Goal: Task Accomplishment & Management: Use online tool/utility

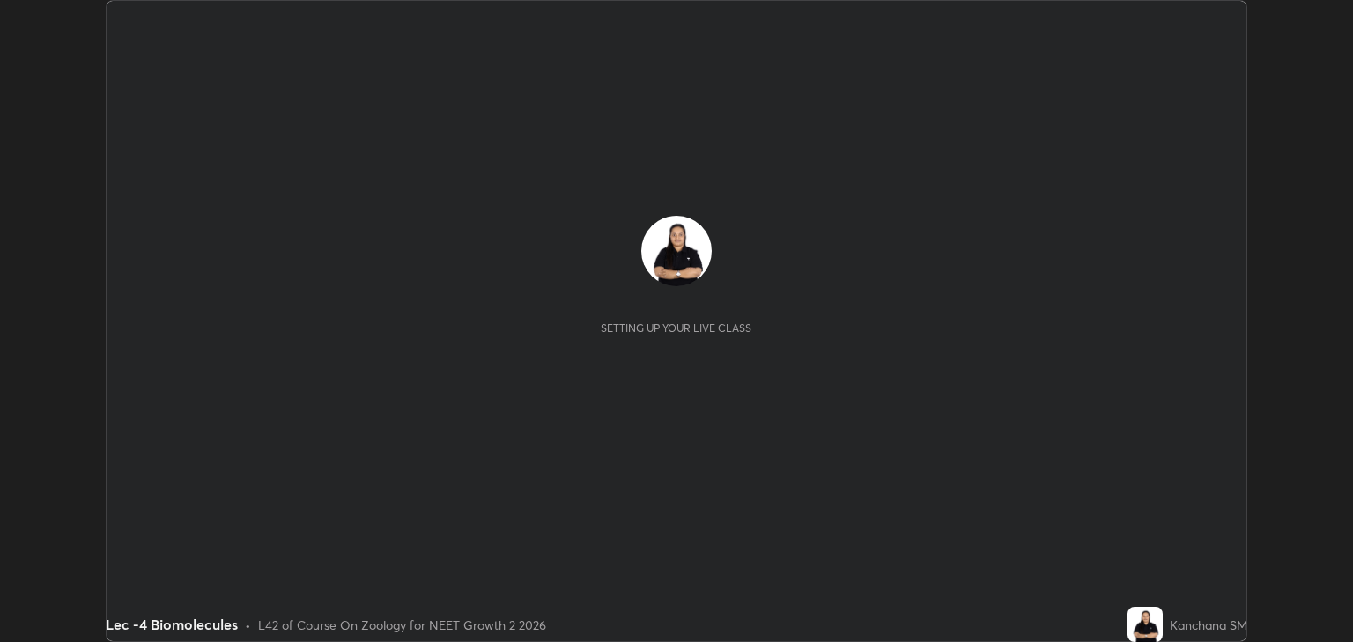
scroll to position [642, 1353]
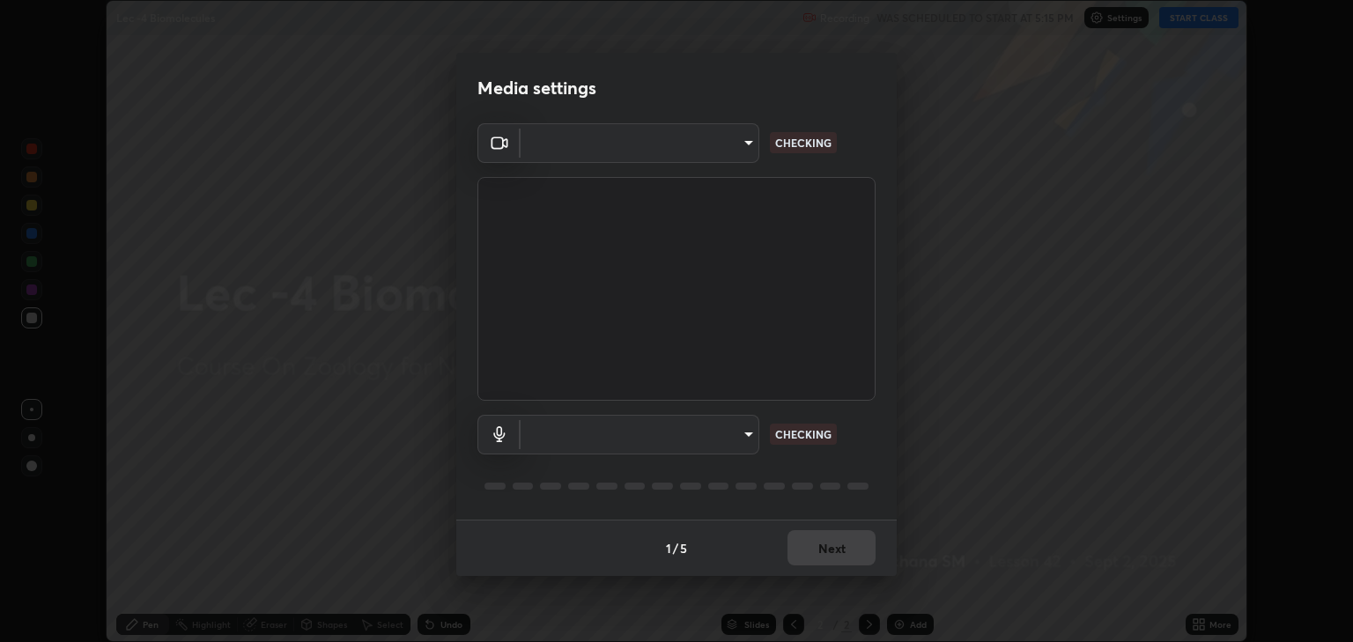
type input "6889e5757fad77820649456bc3a7e4ae290f4e048e3f3cb88d02d5782dedffd8"
type input "default"
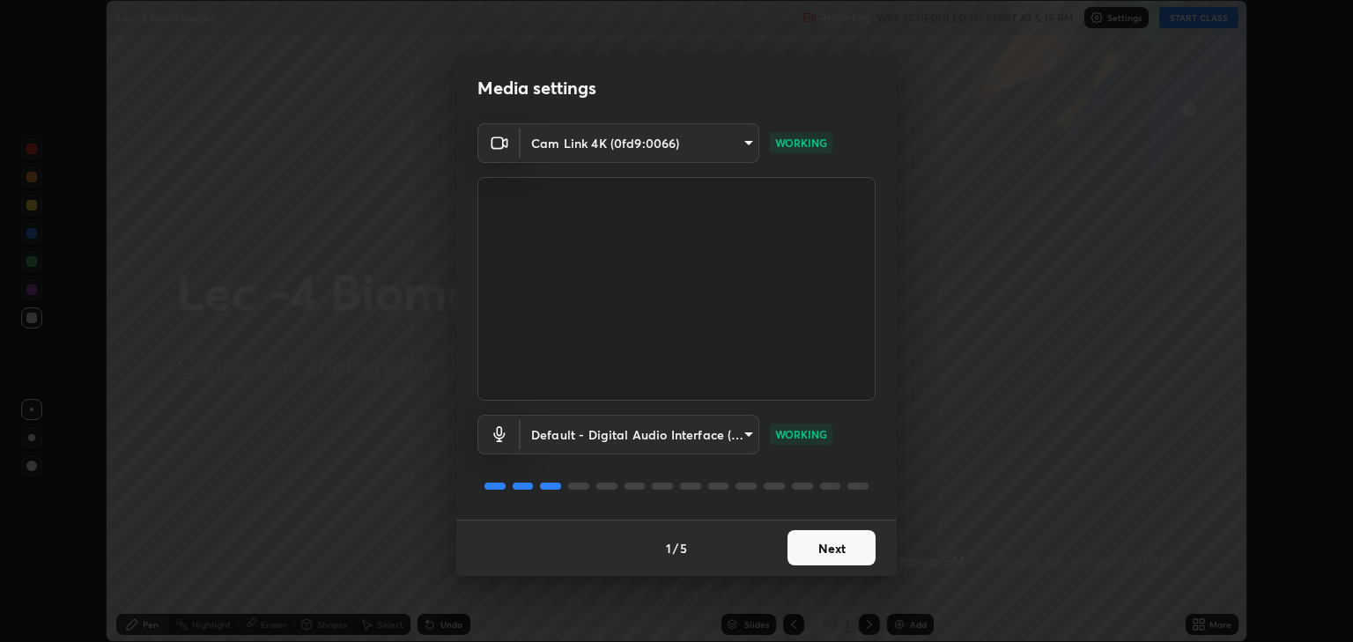
click at [834, 547] on button "Next" at bounding box center [832, 547] width 88 height 35
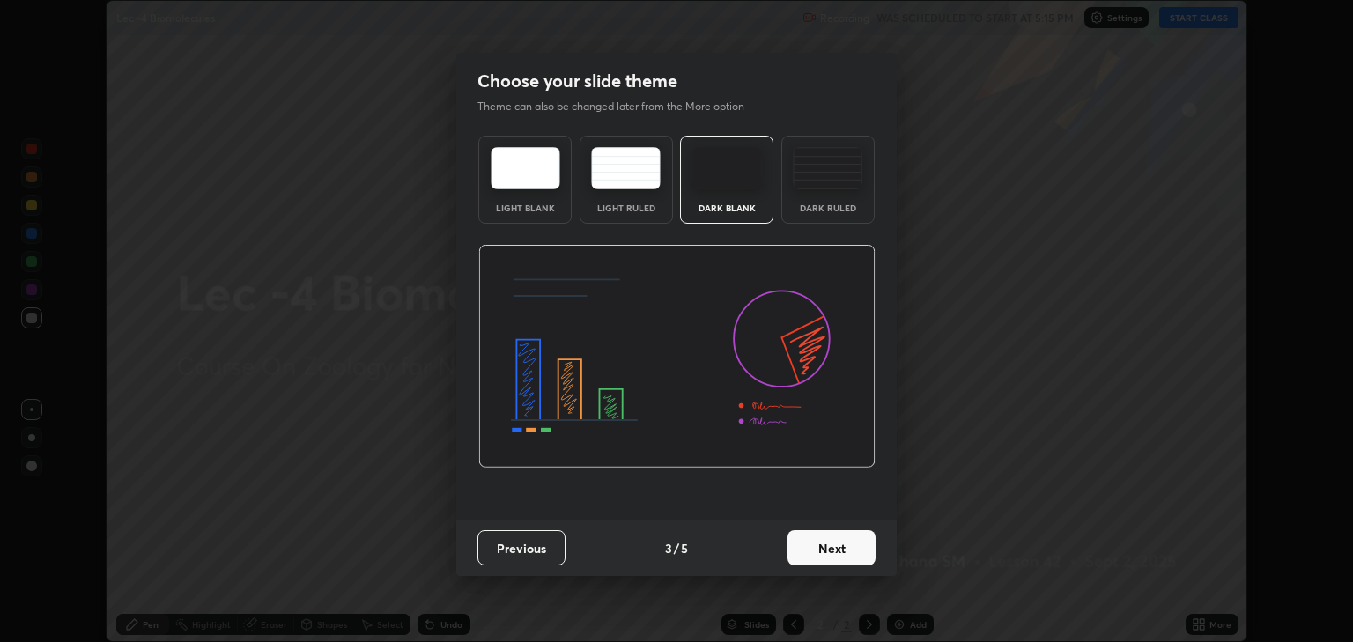
click at [834, 546] on button "Next" at bounding box center [832, 547] width 88 height 35
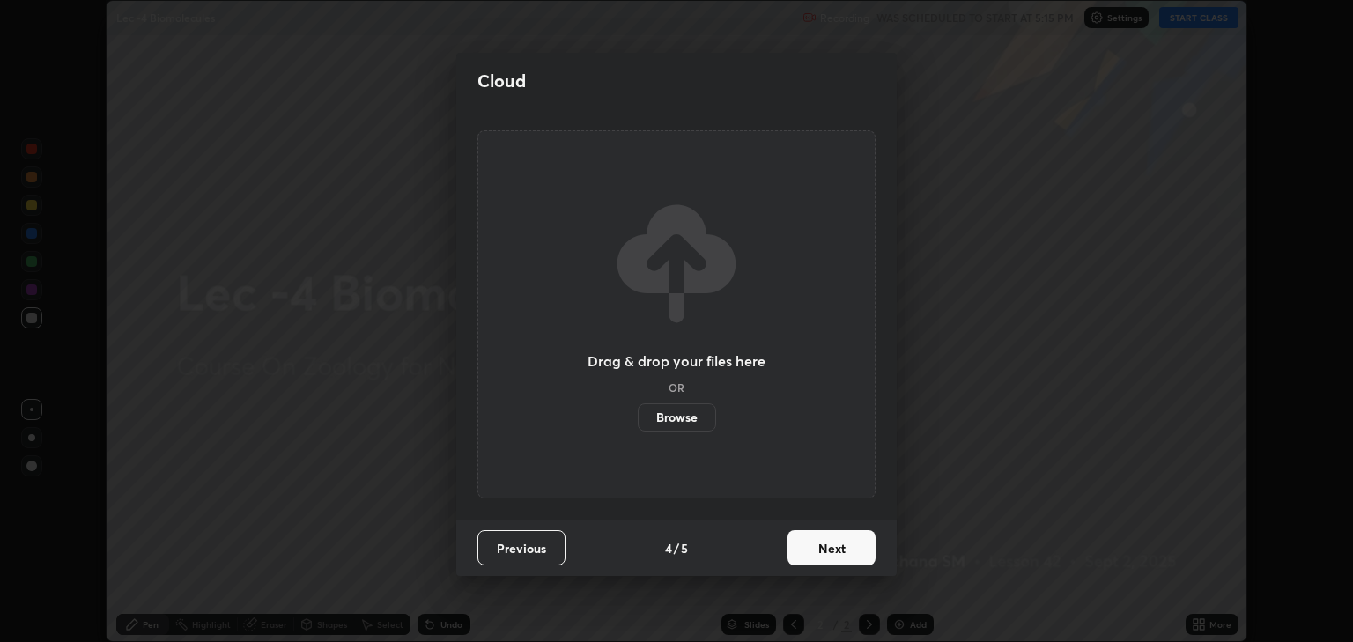
click at [839, 545] on button "Next" at bounding box center [832, 547] width 88 height 35
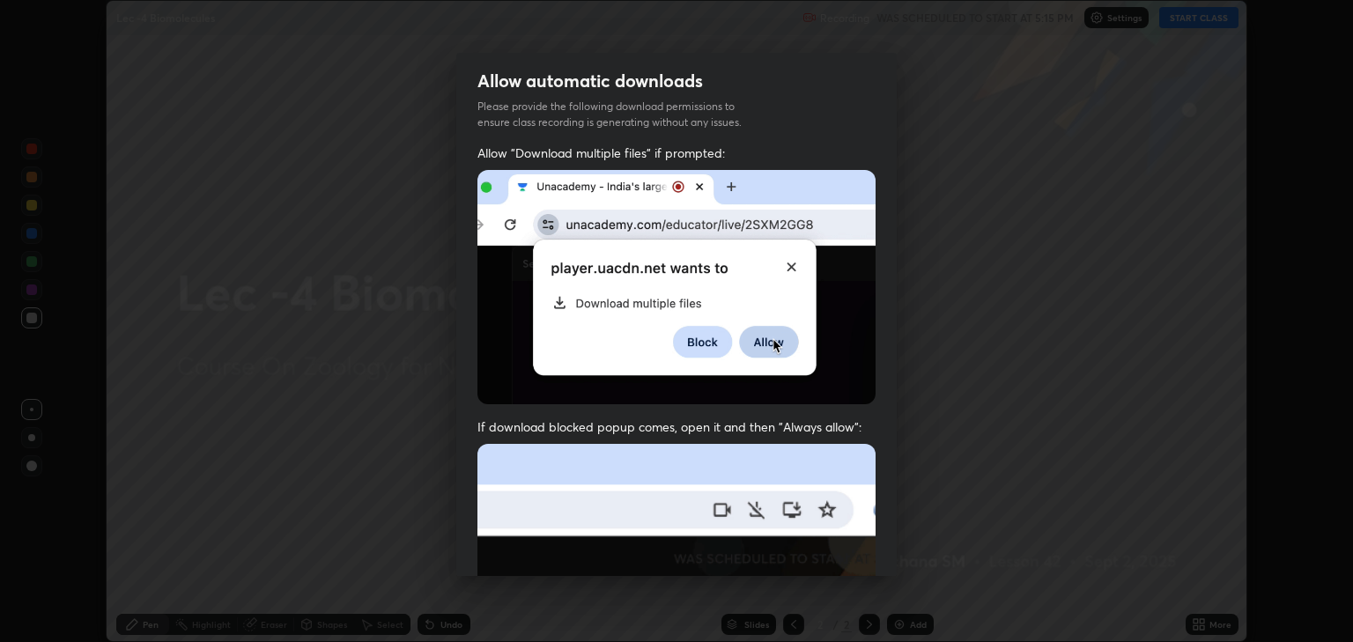
click at [838, 544] on img at bounding box center [677, 636] width 398 height 385
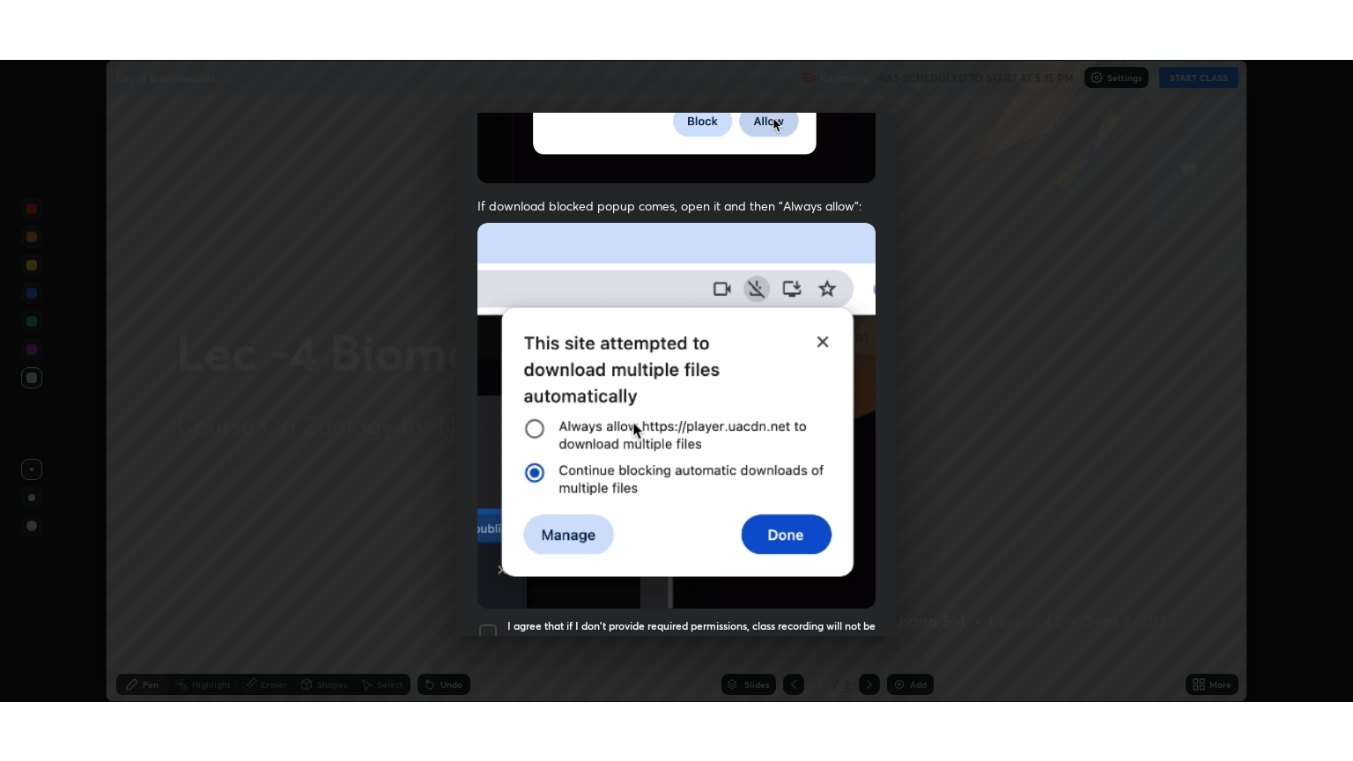
scroll to position [357, 0]
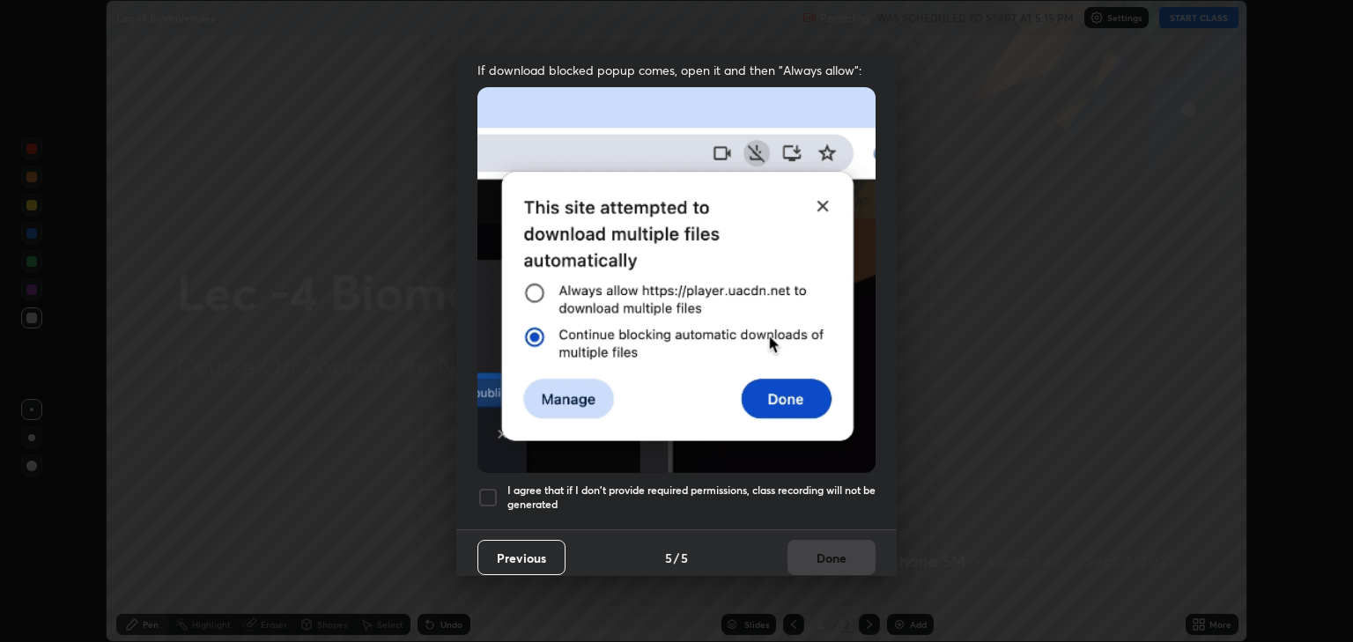
click at [484, 491] on div at bounding box center [488, 497] width 21 height 21
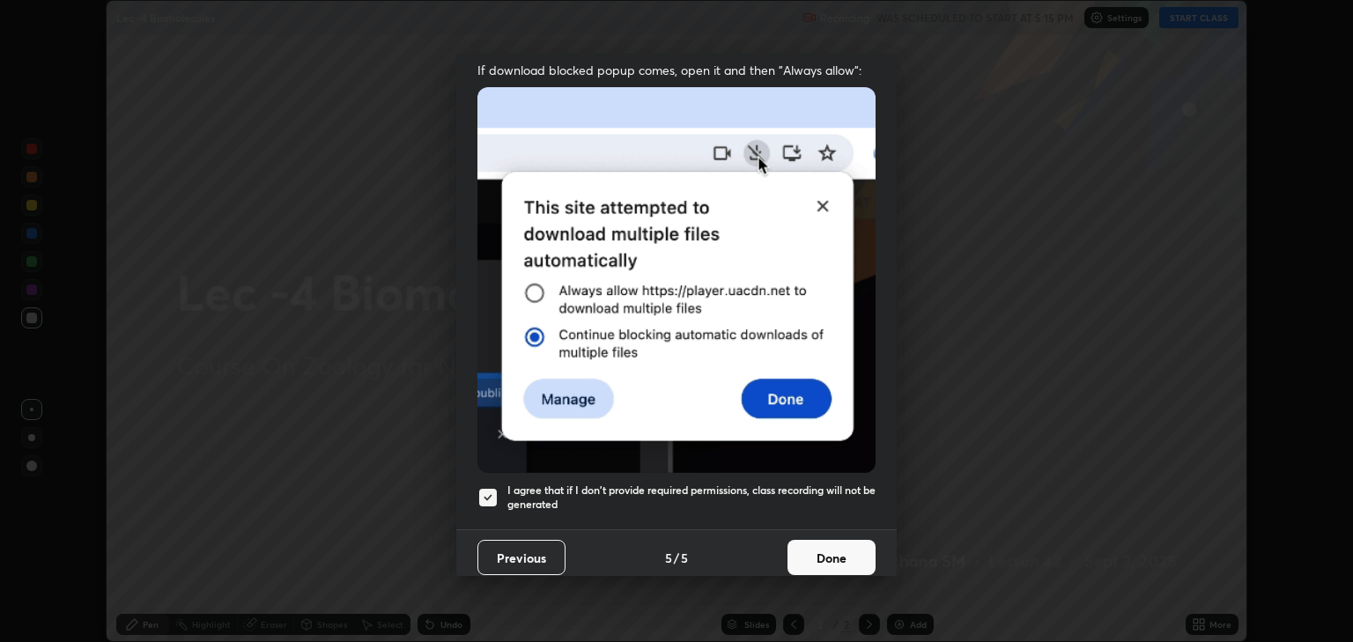
click at [820, 550] on button "Done" at bounding box center [832, 557] width 88 height 35
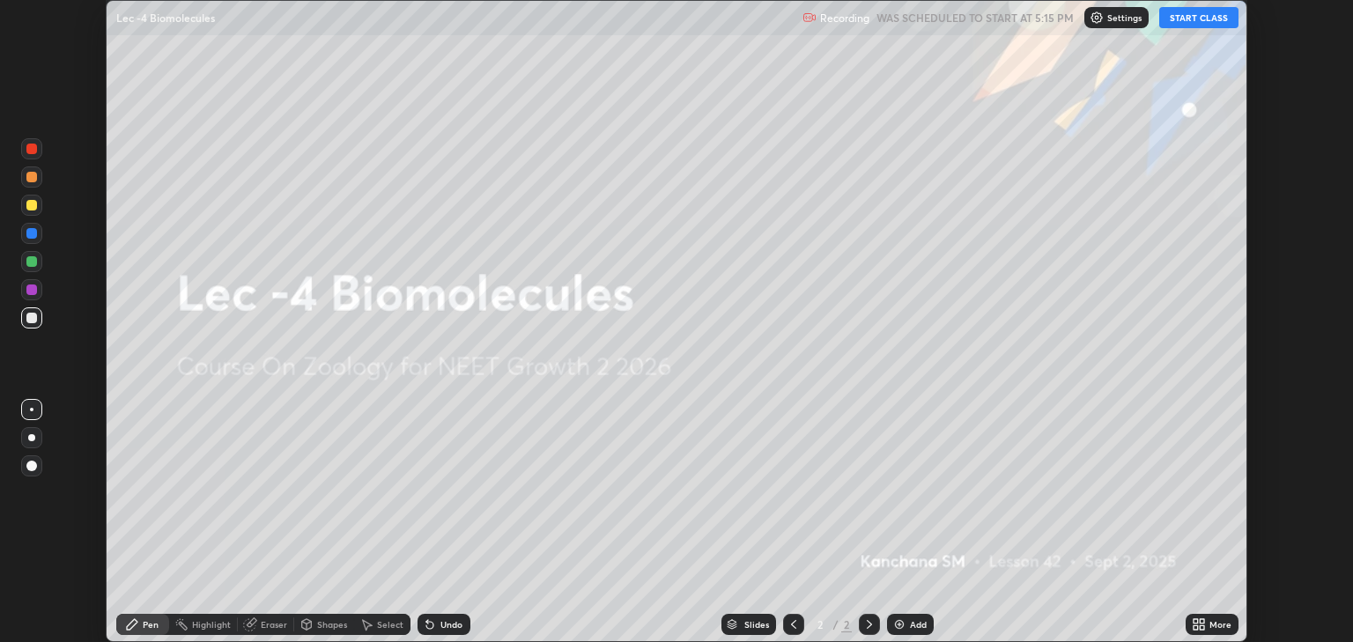
click at [1214, 21] on button "START CLASS" at bounding box center [1199, 17] width 79 height 21
click at [1194, 621] on icon at bounding box center [1196, 621] width 4 height 4
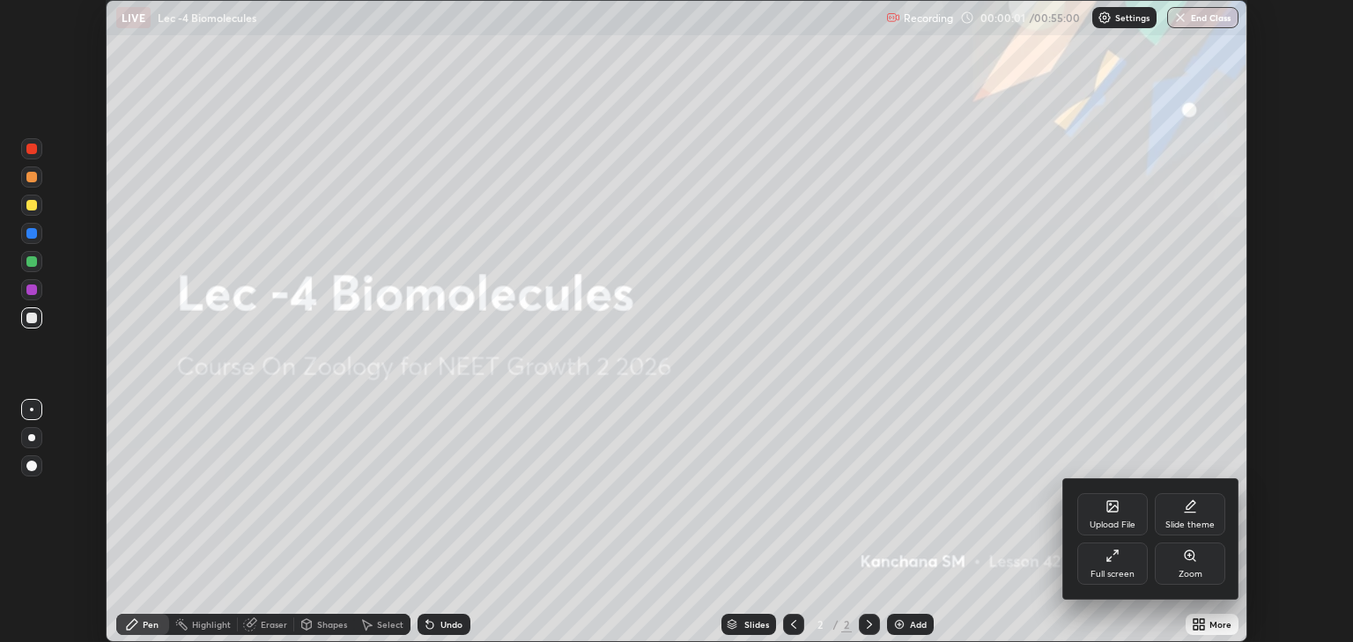
click at [1129, 560] on div "Full screen" at bounding box center [1113, 564] width 70 height 42
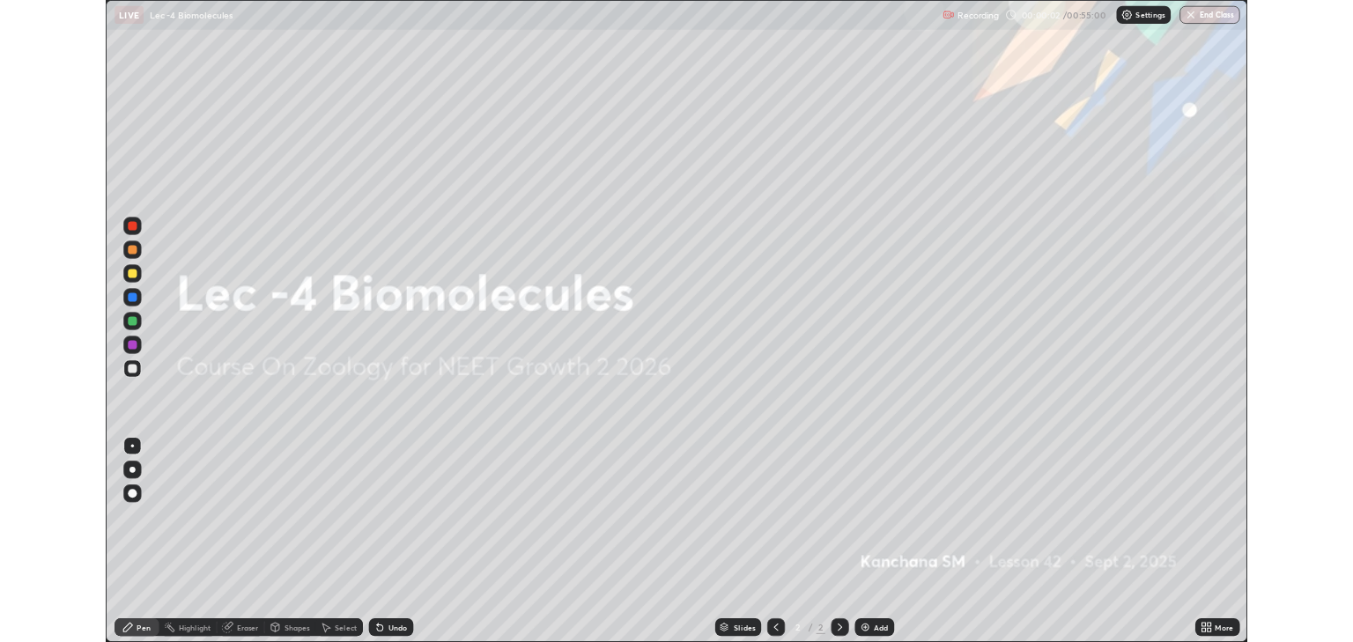
scroll to position [761, 1353]
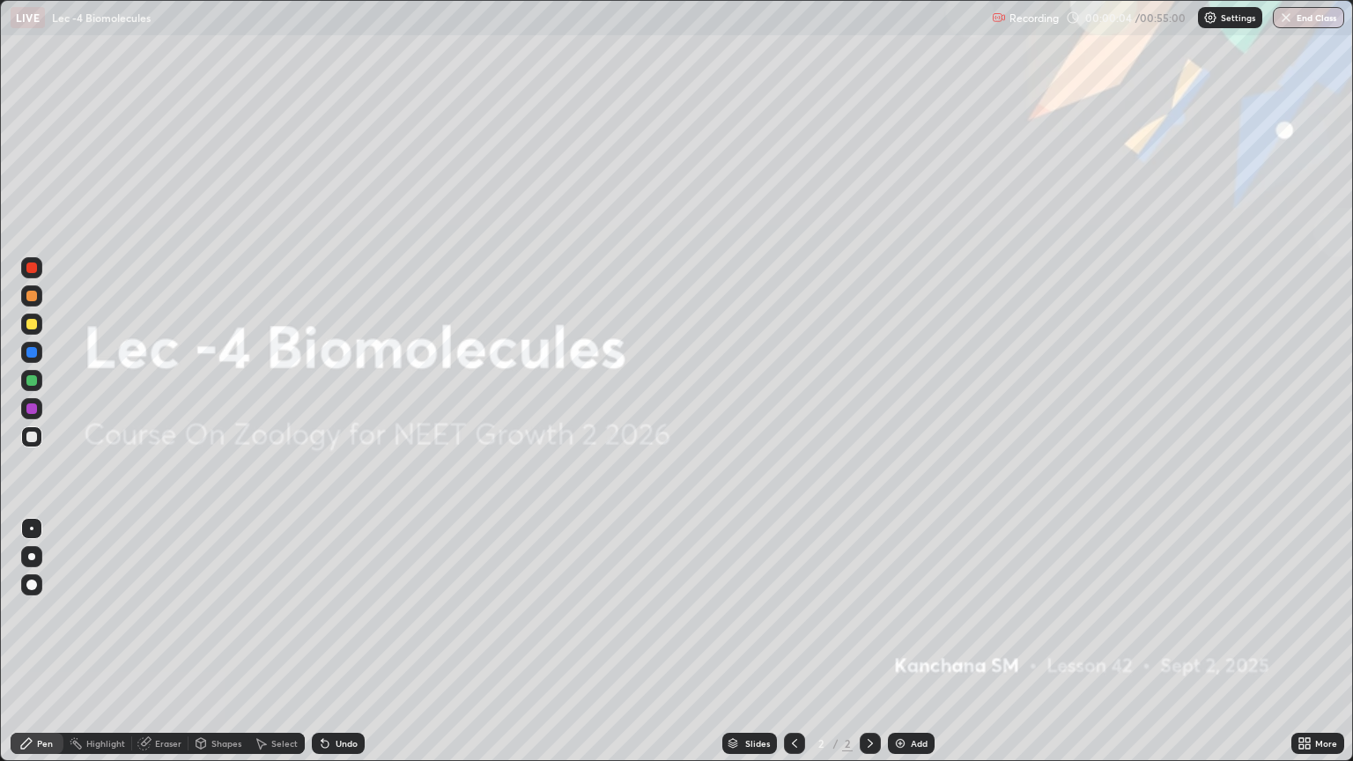
click at [869, 641] on icon at bounding box center [870, 744] width 14 height 14
click at [896, 641] on img at bounding box center [900, 744] width 14 height 14
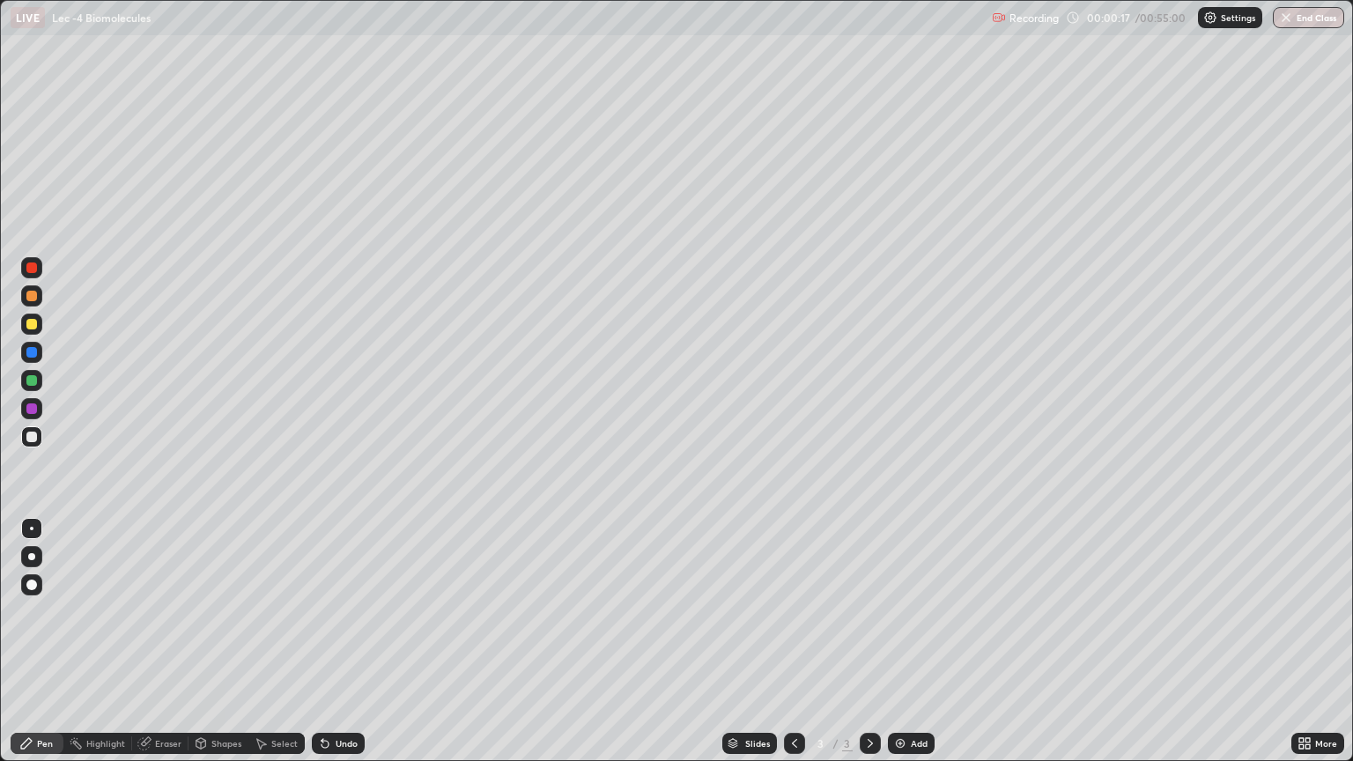
click at [32, 324] on div at bounding box center [31, 324] width 11 height 11
click at [32, 557] on div at bounding box center [31, 556] width 7 height 7
click at [276, 641] on div "Select" at bounding box center [284, 743] width 26 height 9
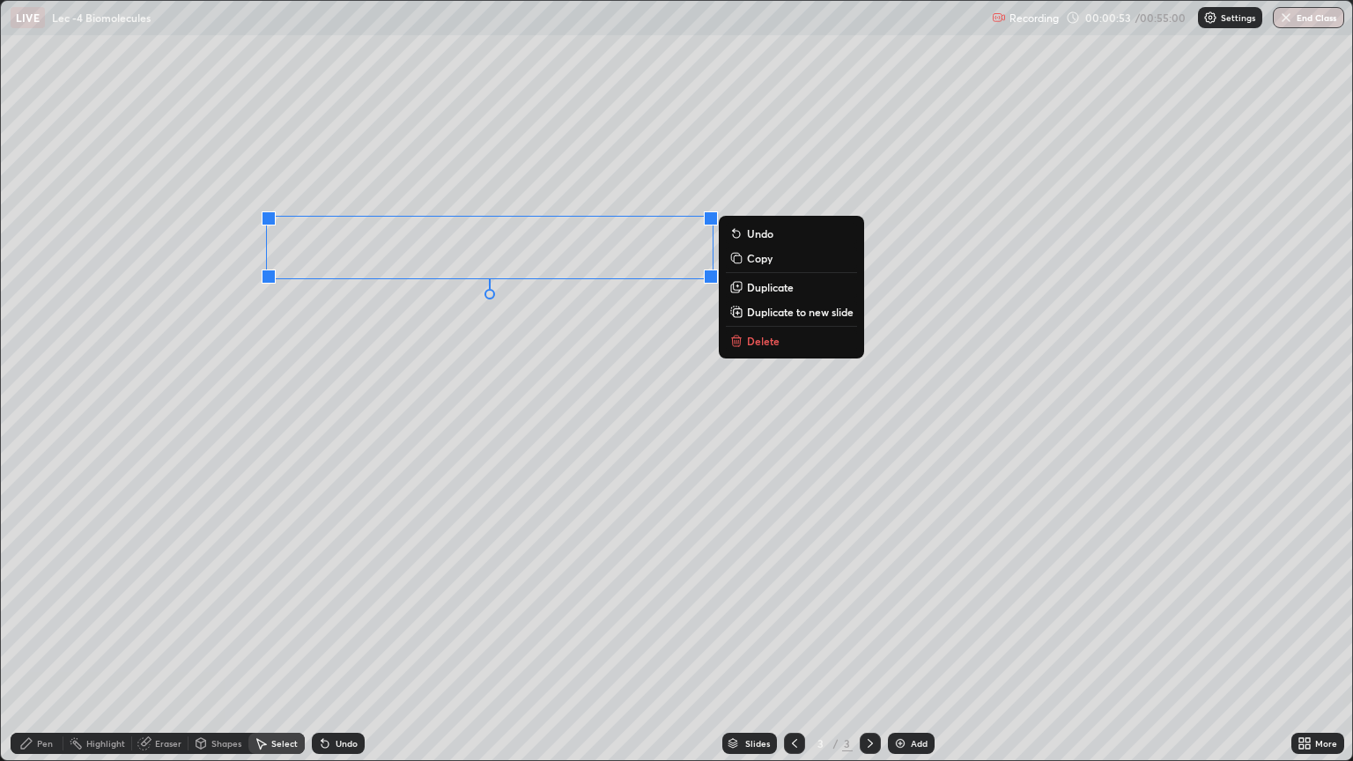
click at [300, 347] on div "0 ° Undo Copy Duplicate Duplicate to new slide Delete" at bounding box center [677, 381] width 1352 height 760
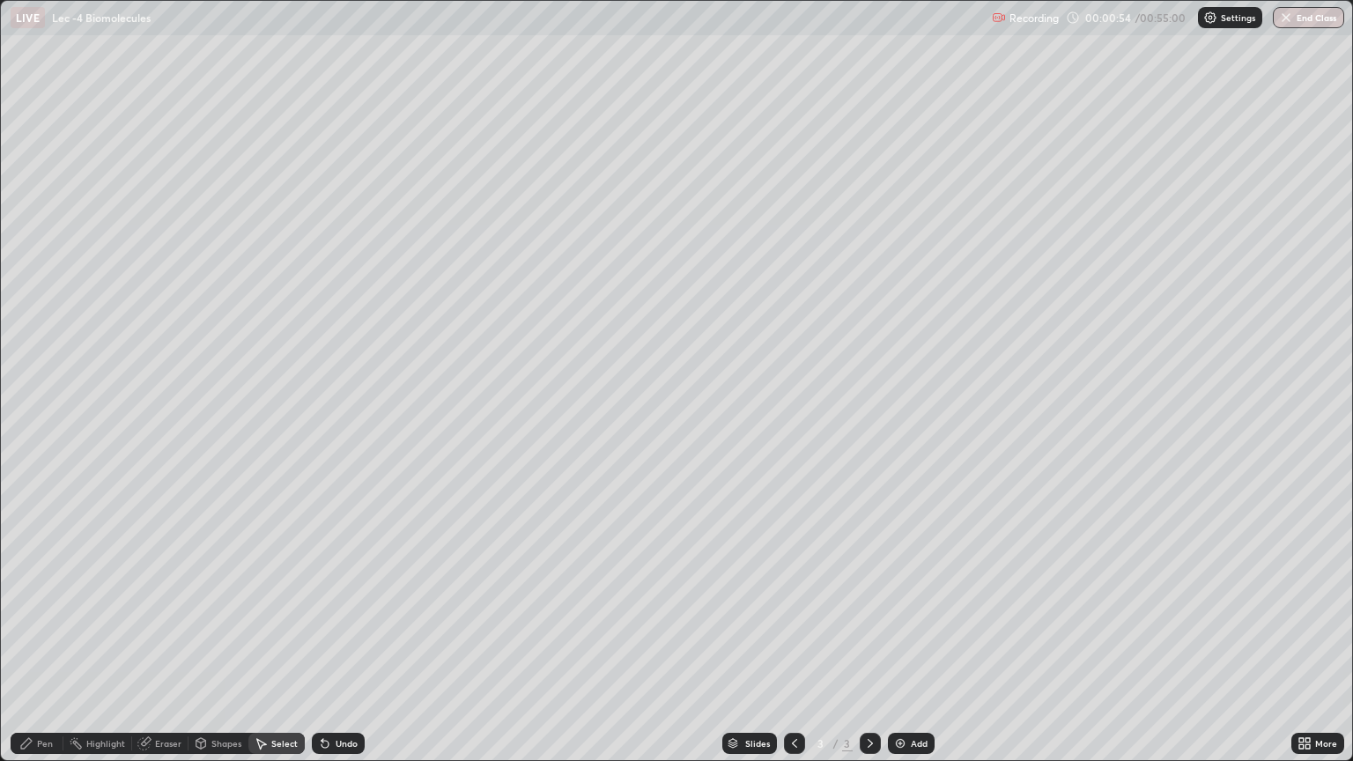
click at [38, 641] on div "Pen" at bounding box center [45, 743] width 16 height 9
click at [32, 436] on div at bounding box center [31, 437] width 11 height 11
click at [220, 641] on div "Shapes" at bounding box center [226, 743] width 30 height 9
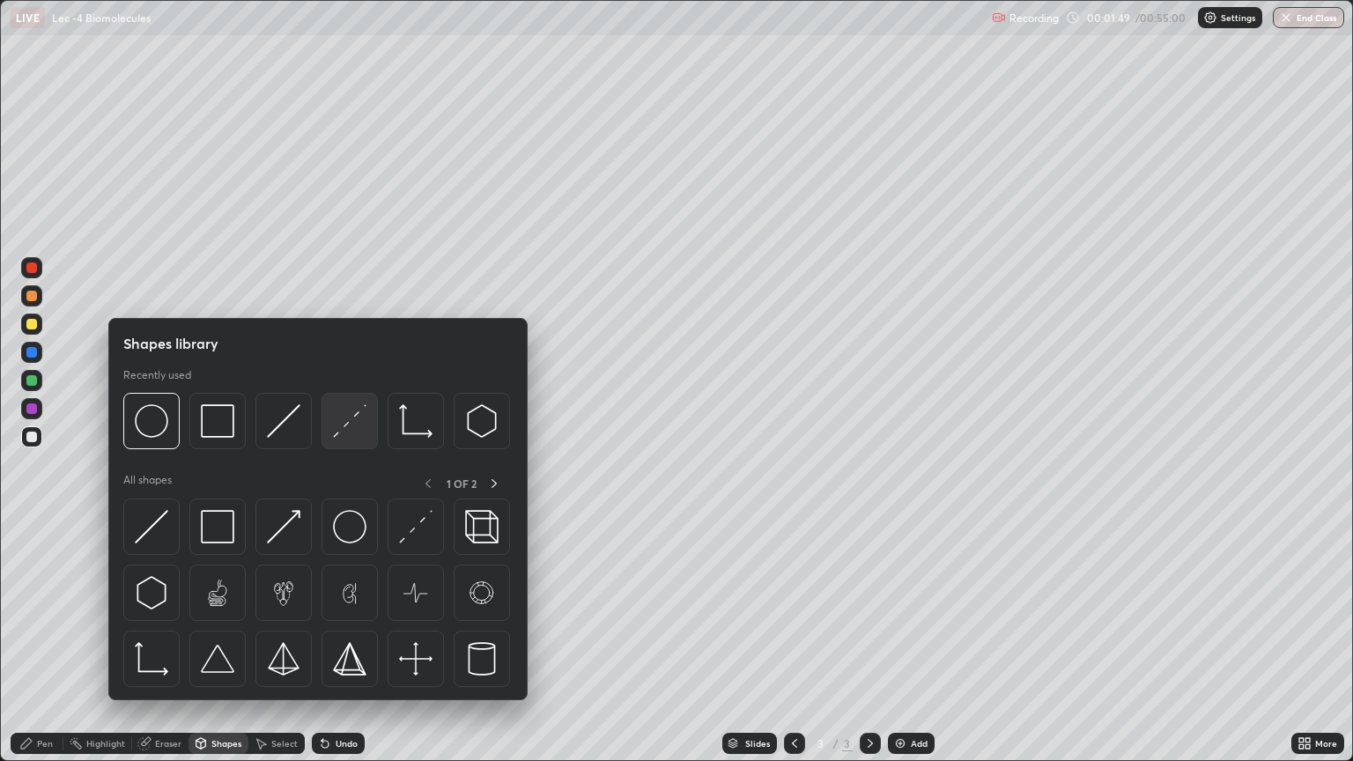
click at [354, 430] on img at bounding box center [349, 420] width 33 height 33
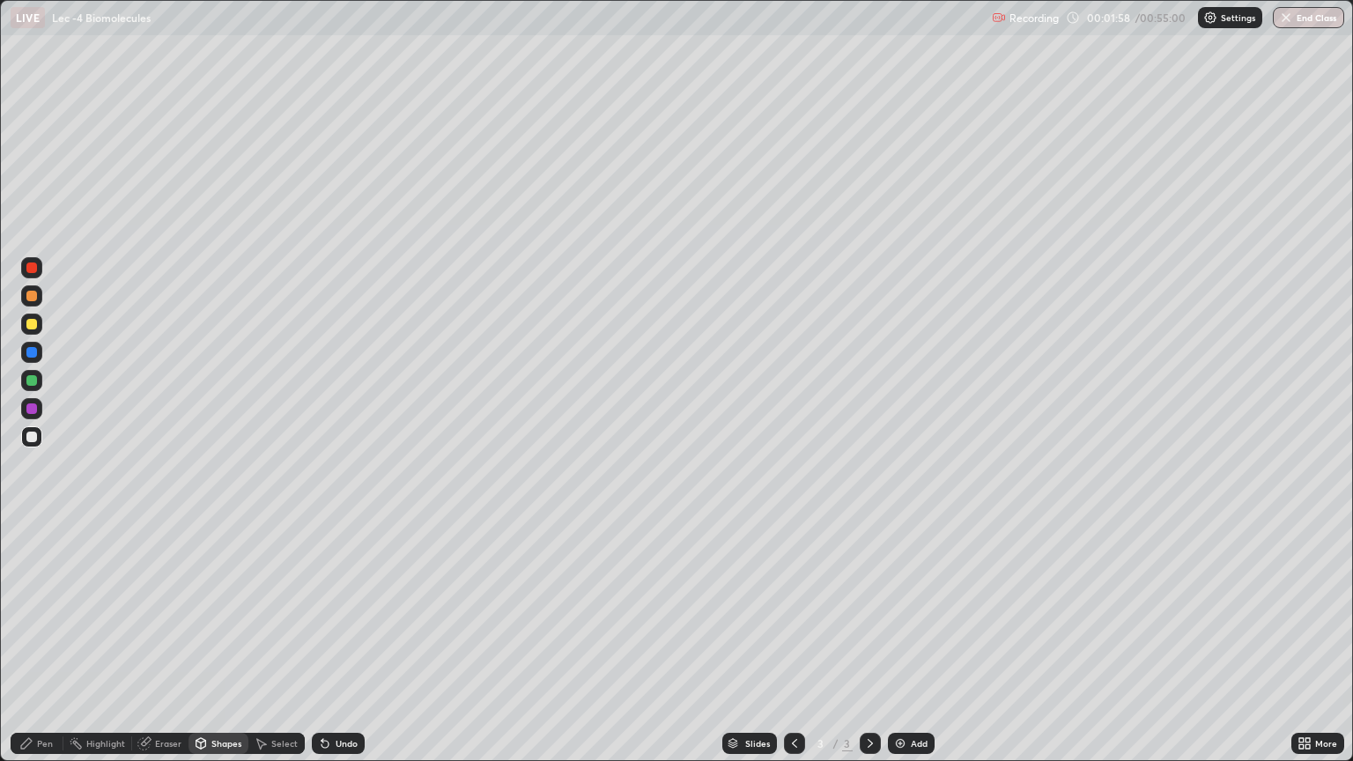
click at [53, 641] on div "Pen" at bounding box center [37, 743] width 53 height 21
click at [34, 328] on div at bounding box center [31, 324] width 11 height 11
click at [161, 641] on div "Eraser" at bounding box center [168, 743] width 26 height 9
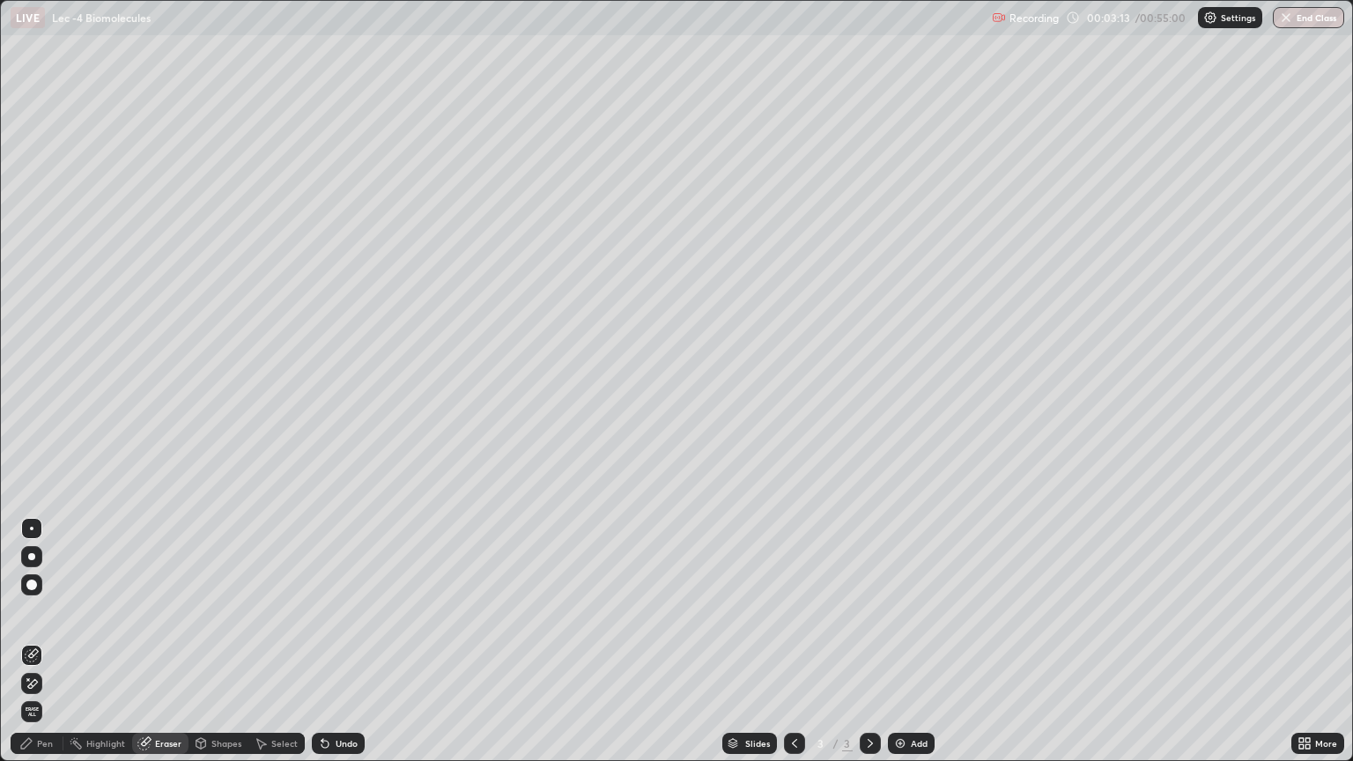
click at [44, 641] on div "Pen" at bounding box center [45, 743] width 16 height 9
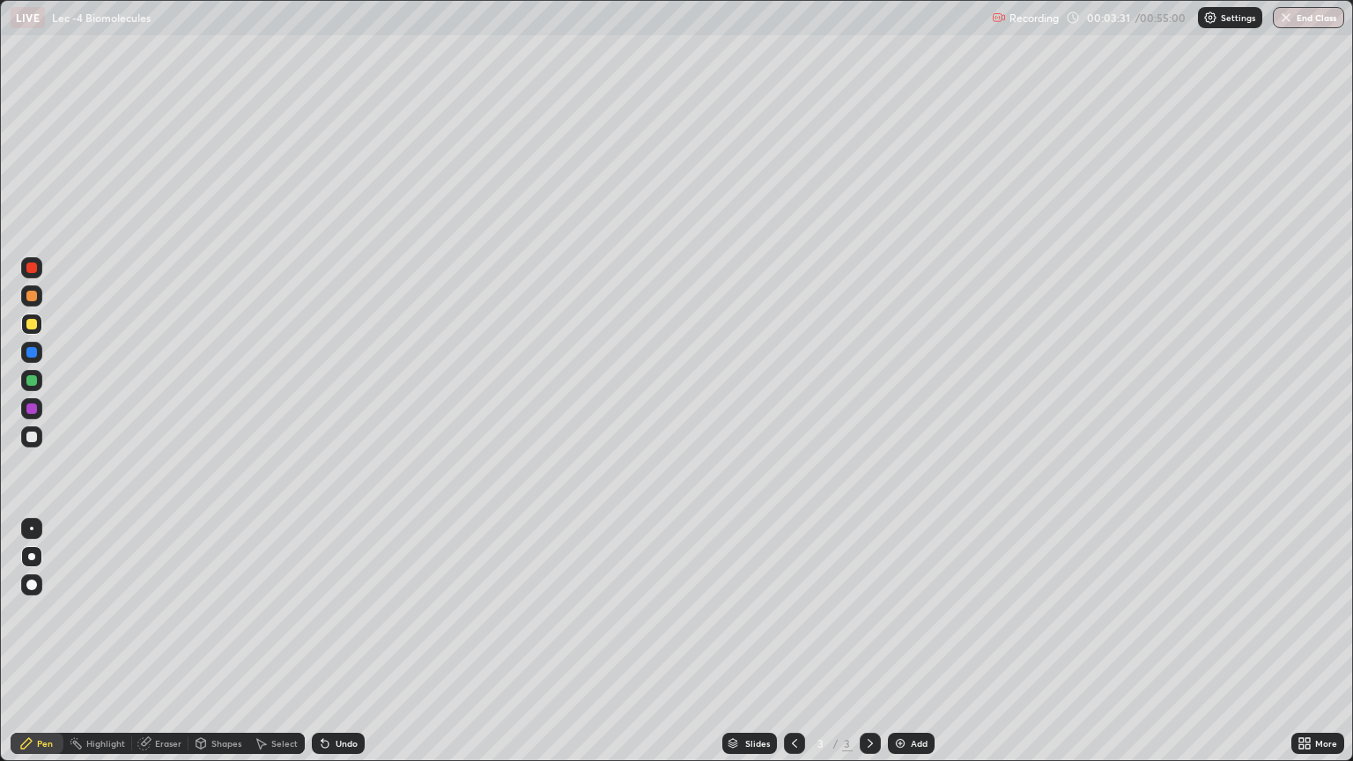
click at [284, 641] on div "Select" at bounding box center [284, 743] width 26 height 9
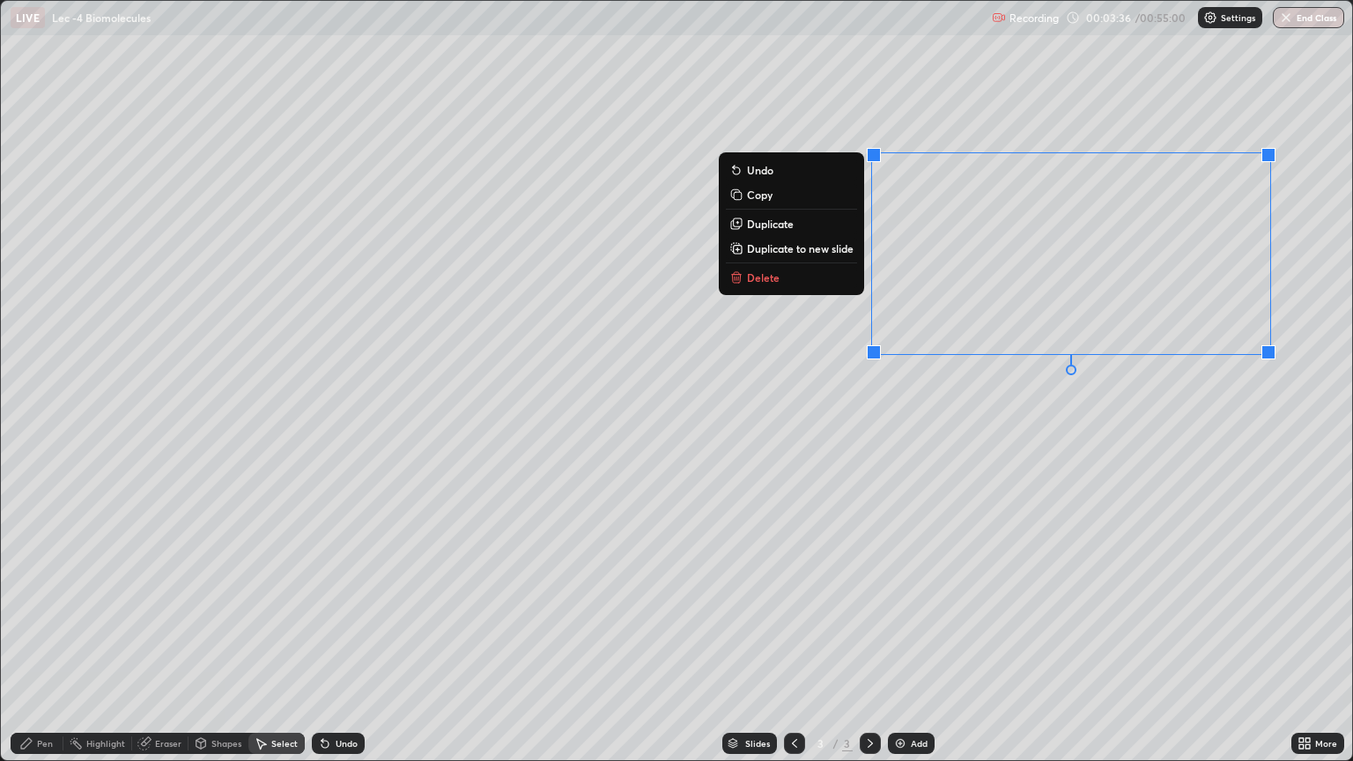
click at [943, 402] on div "0 ° Undo Copy Duplicate Duplicate to new slide Delete" at bounding box center [677, 381] width 1352 height 760
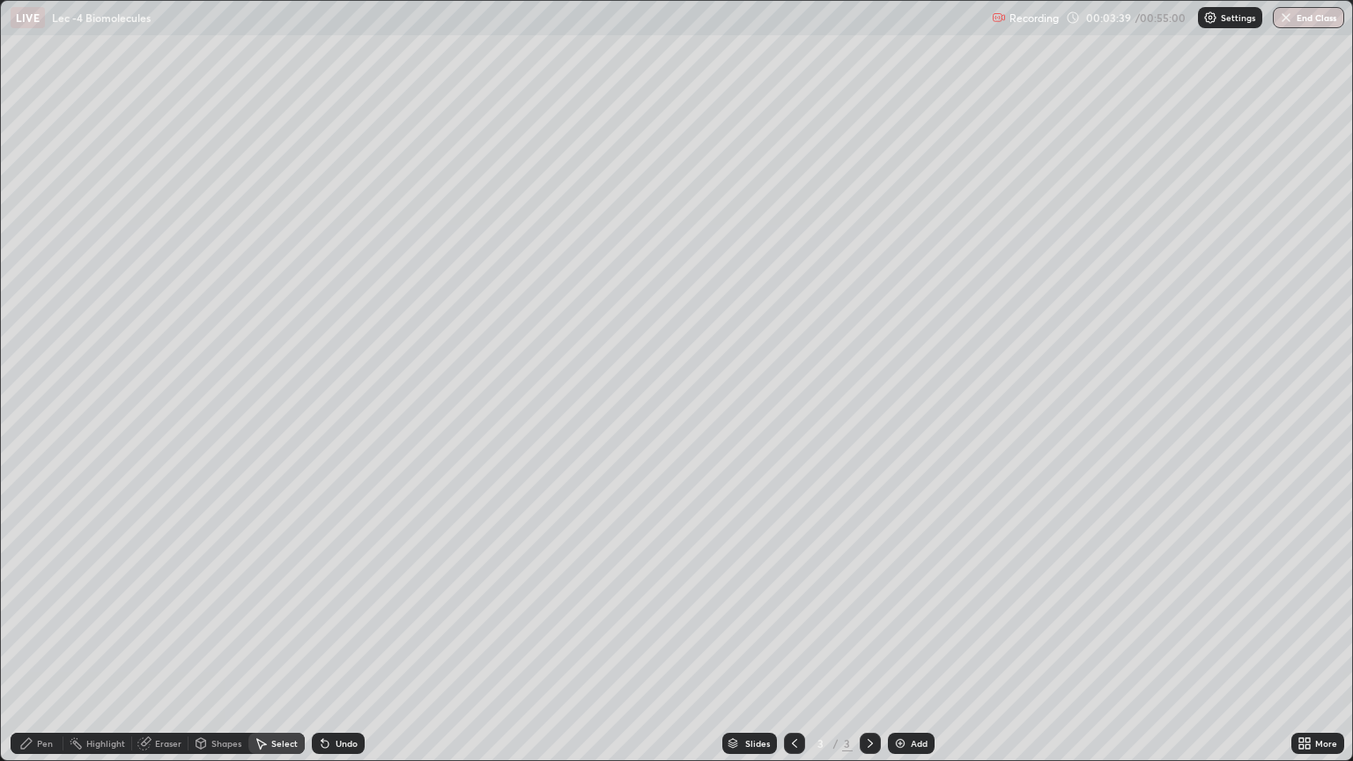
click at [42, 641] on div "Pen" at bounding box center [45, 743] width 16 height 9
click at [30, 441] on div at bounding box center [31, 437] width 11 height 11
click at [339, 641] on div "Undo" at bounding box center [347, 743] width 22 height 9
click at [337, 641] on div "Undo" at bounding box center [338, 743] width 53 height 21
click at [256, 641] on icon at bounding box center [261, 744] width 14 height 14
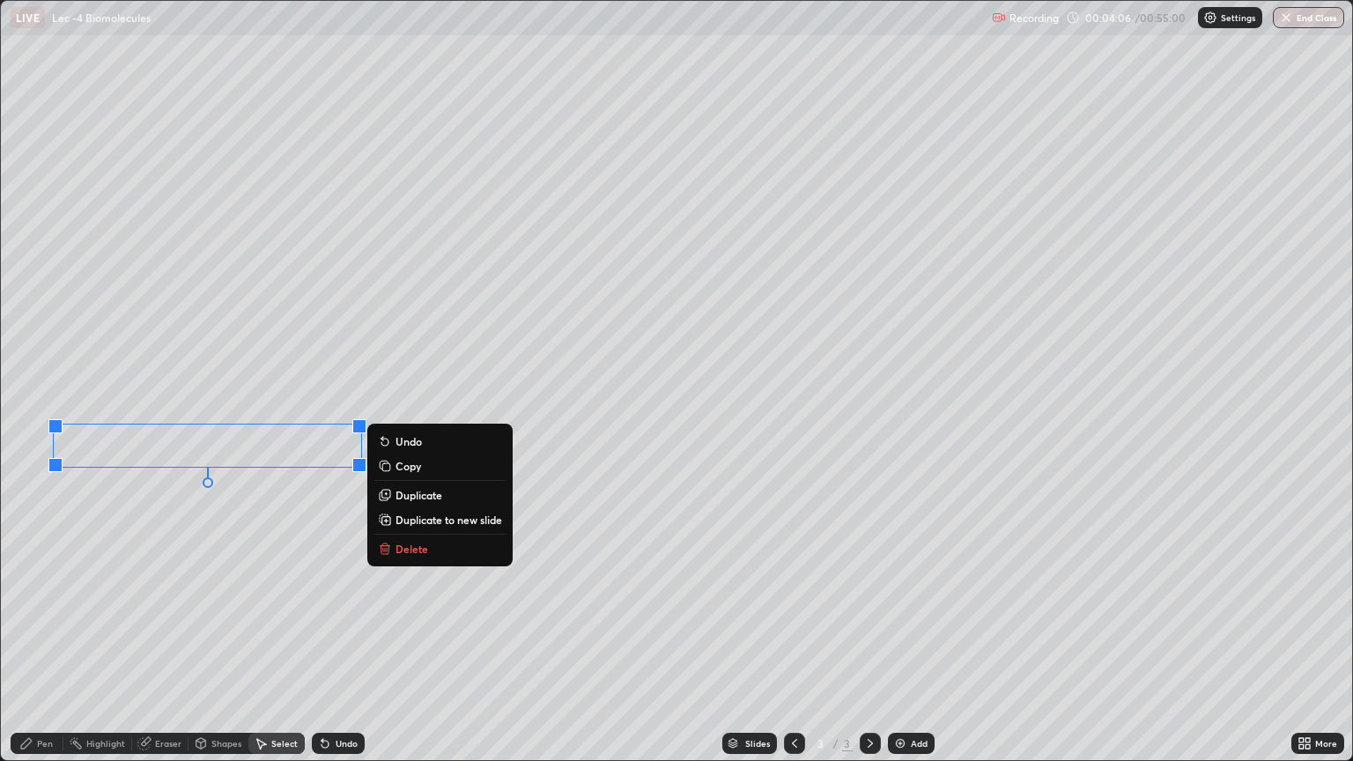
click at [239, 506] on div "0 ° Undo Copy Duplicate Duplicate to new slide Delete" at bounding box center [677, 381] width 1352 height 760
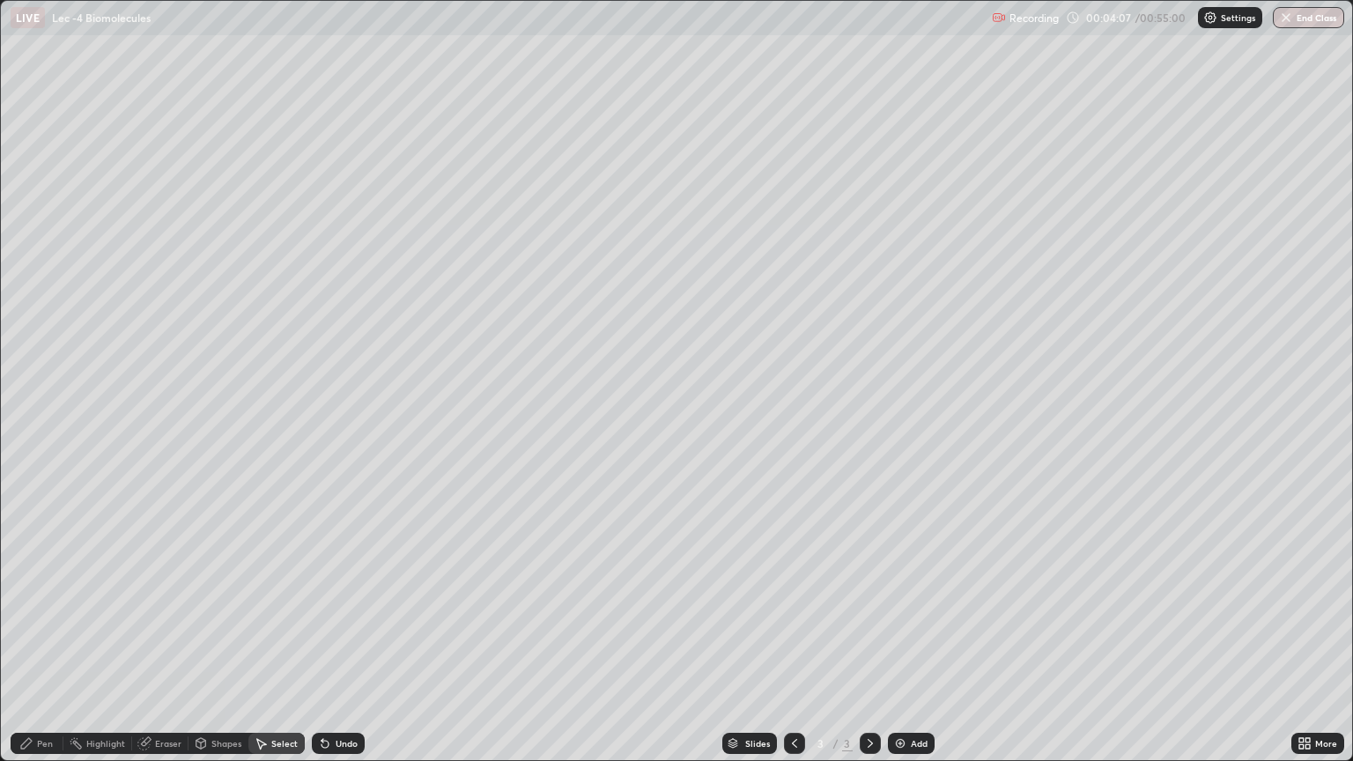
click at [45, 641] on div "Pen" at bounding box center [45, 743] width 16 height 9
click at [324, 641] on icon at bounding box center [325, 744] width 7 height 7
click at [222, 641] on div "Shapes" at bounding box center [226, 743] width 30 height 9
click at [44, 641] on div "Pen" at bounding box center [45, 743] width 16 height 9
click at [33, 352] on div at bounding box center [31, 352] width 11 height 11
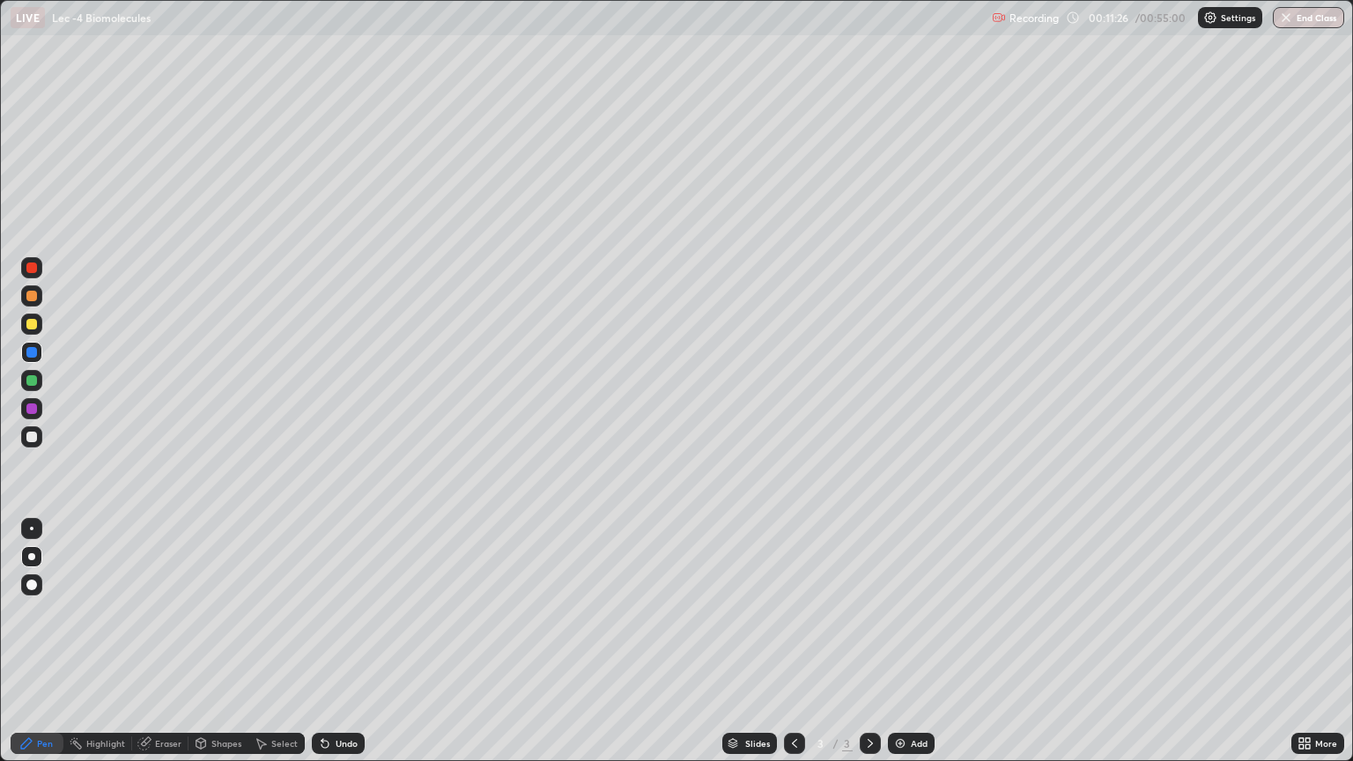
click at [35, 443] on div at bounding box center [31, 436] width 21 height 21
click at [338, 641] on div "Undo" at bounding box center [347, 743] width 22 height 9
click at [338, 641] on div "Undo" at bounding box center [338, 743] width 53 height 21
click at [339, 641] on div "Undo" at bounding box center [338, 743] width 53 height 21
click at [341, 641] on div "Undo" at bounding box center [338, 743] width 53 height 21
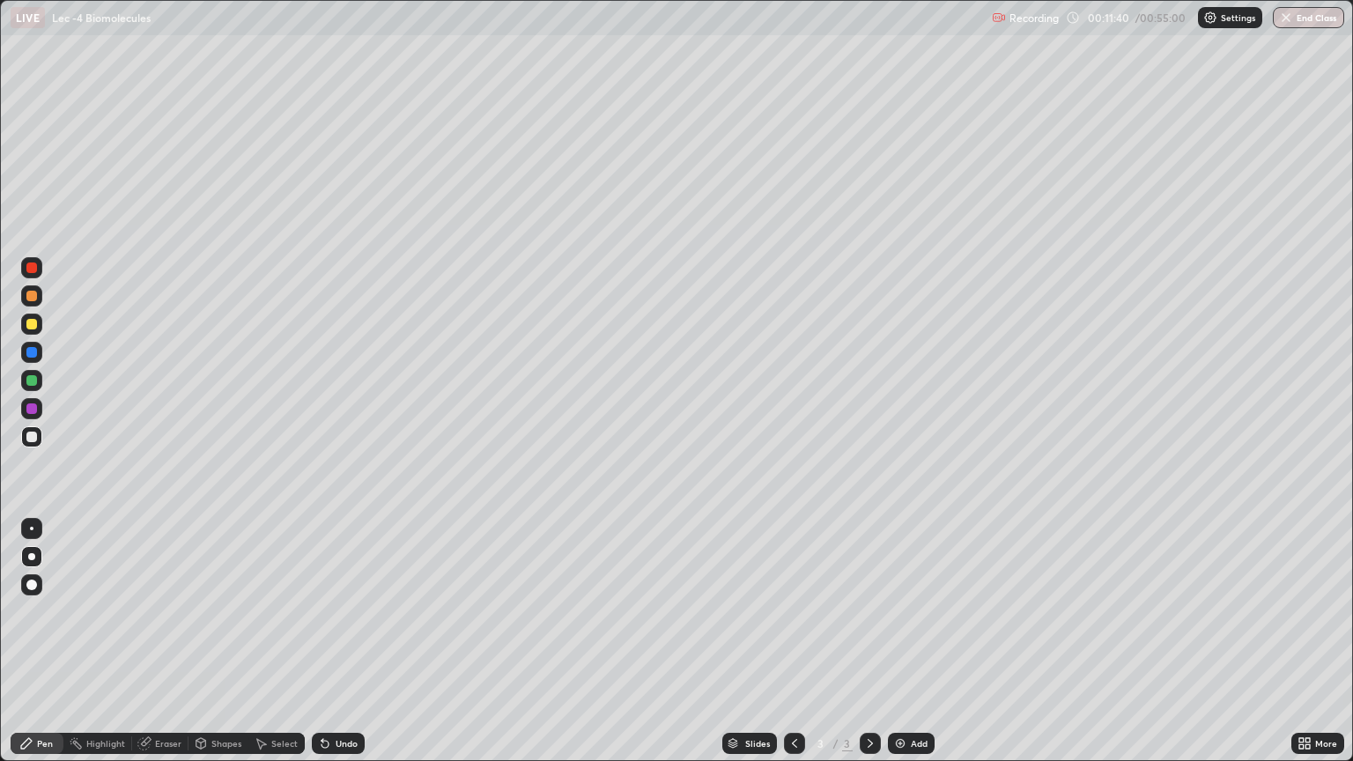
click at [341, 641] on div "Undo" at bounding box center [338, 743] width 53 height 21
click at [784, 641] on div at bounding box center [794, 743] width 21 height 21
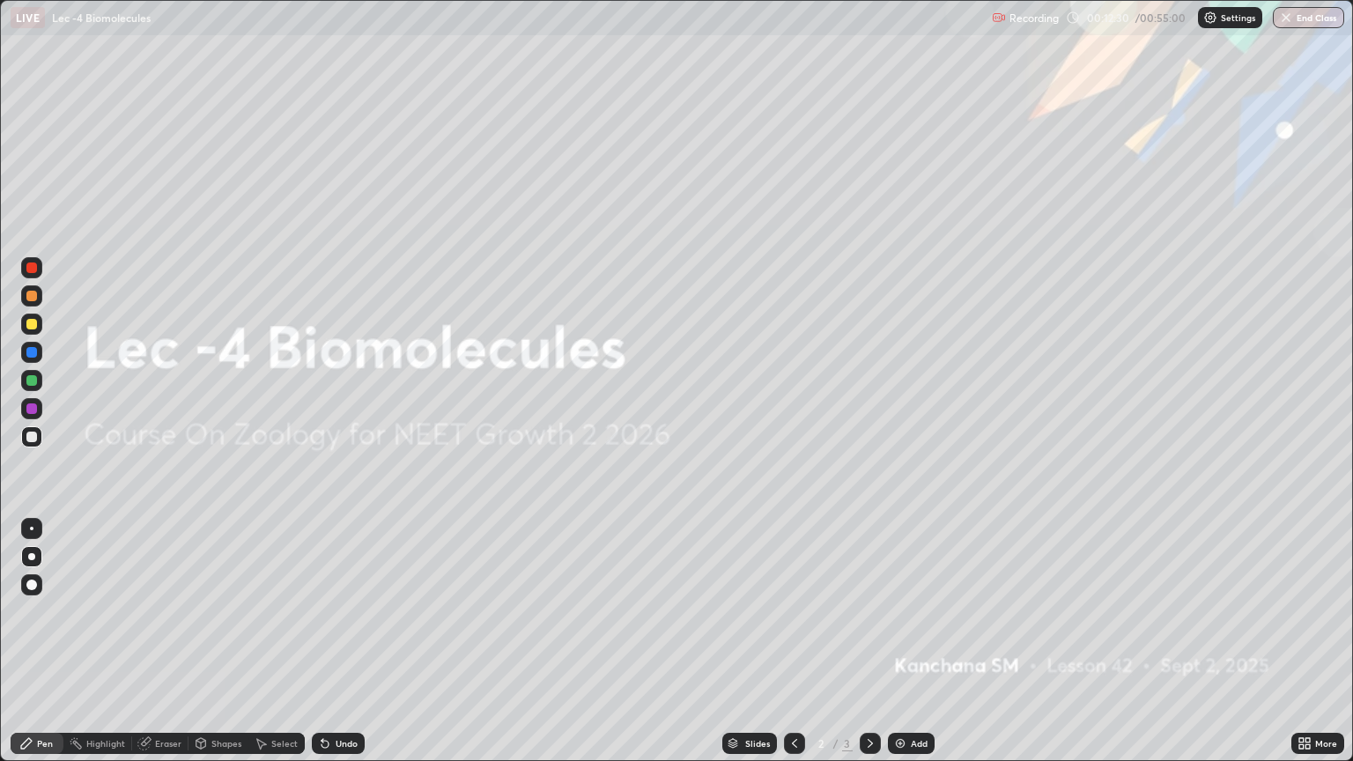
click at [869, 641] on icon at bounding box center [870, 744] width 14 height 14
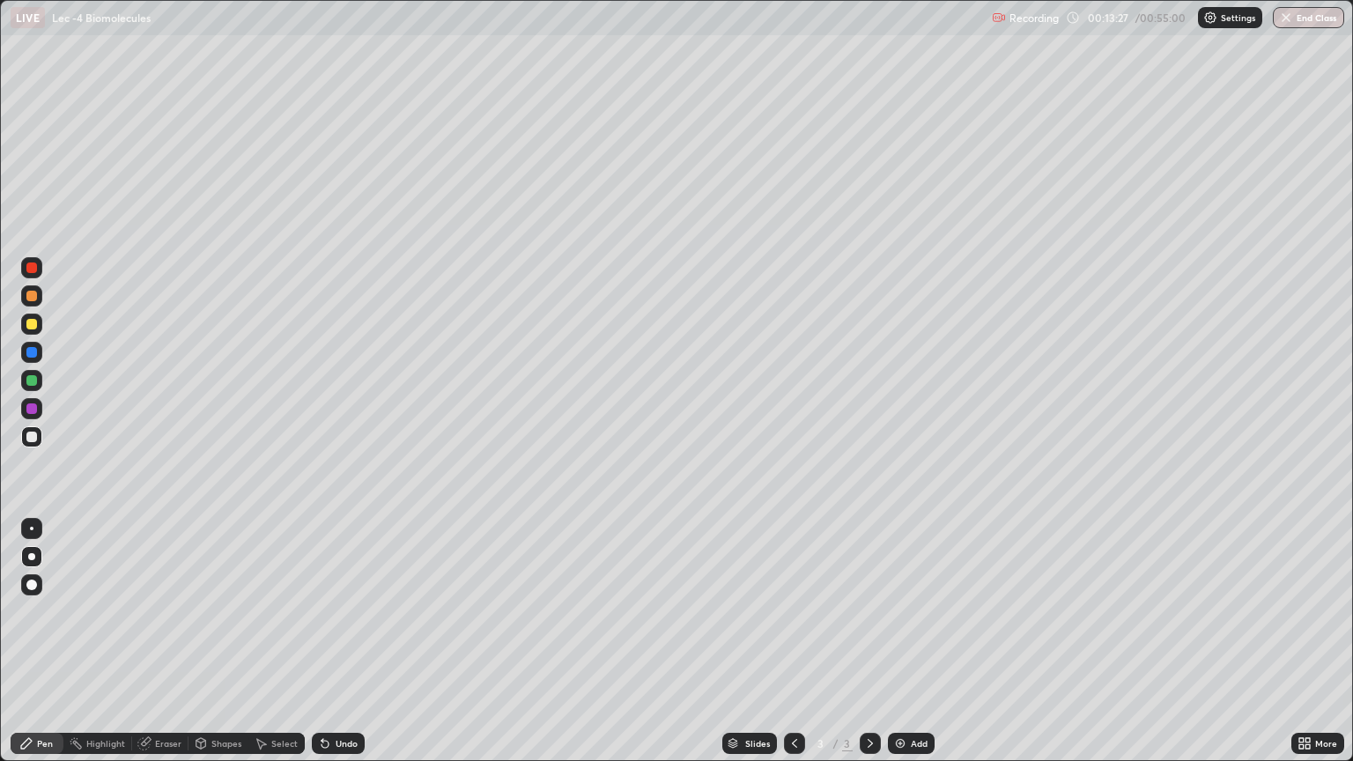
click at [29, 322] on div at bounding box center [31, 324] width 11 height 11
click at [164, 641] on div "Eraser" at bounding box center [168, 743] width 26 height 9
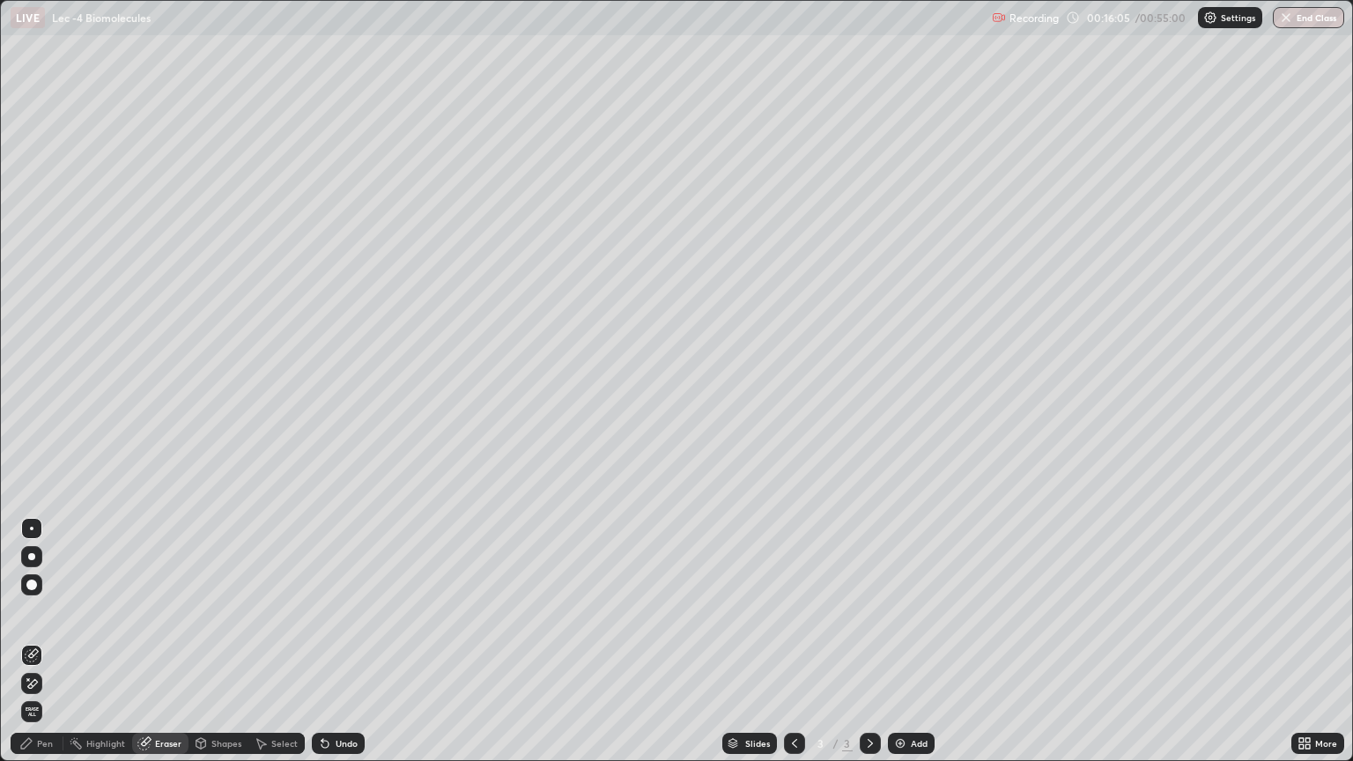
click at [30, 641] on icon at bounding box center [26, 743] width 11 height 11
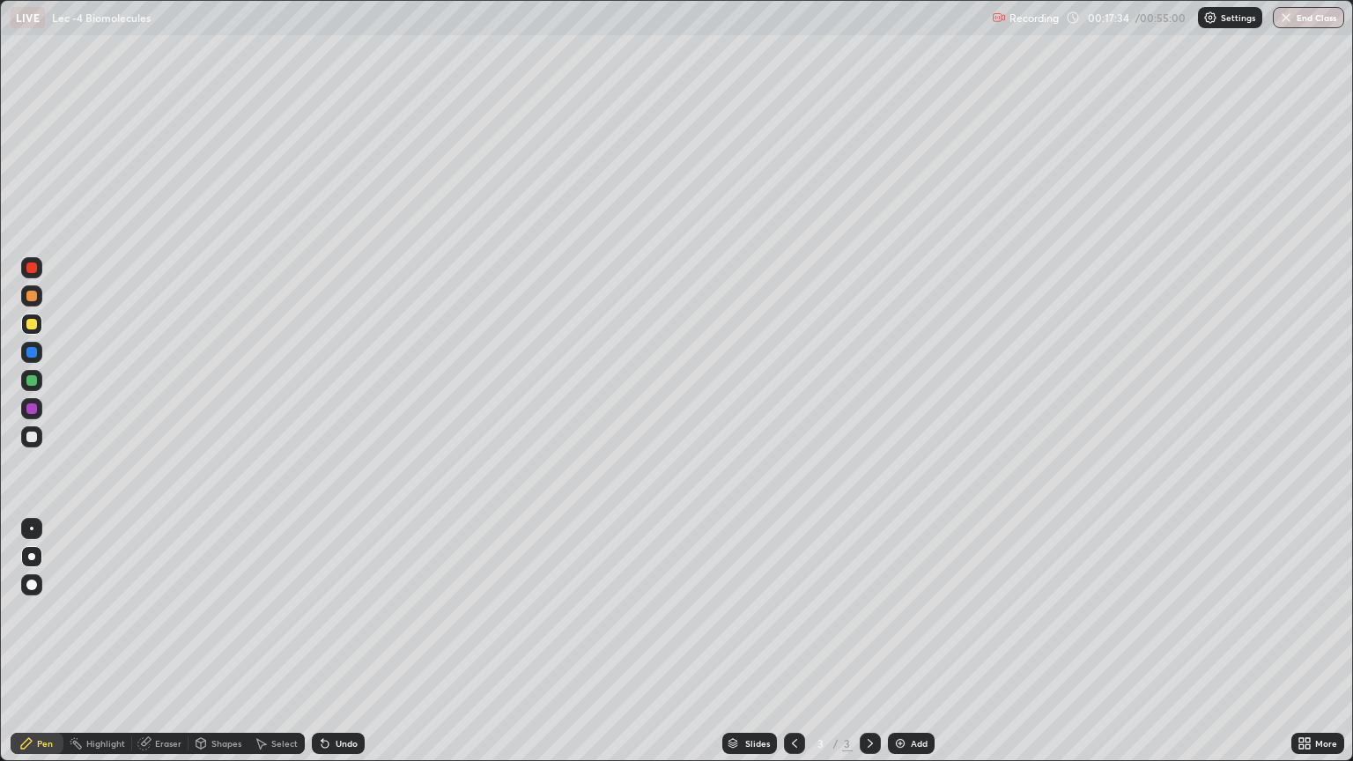
click at [166, 641] on div "Eraser" at bounding box center [168, 743] width 26 height 9
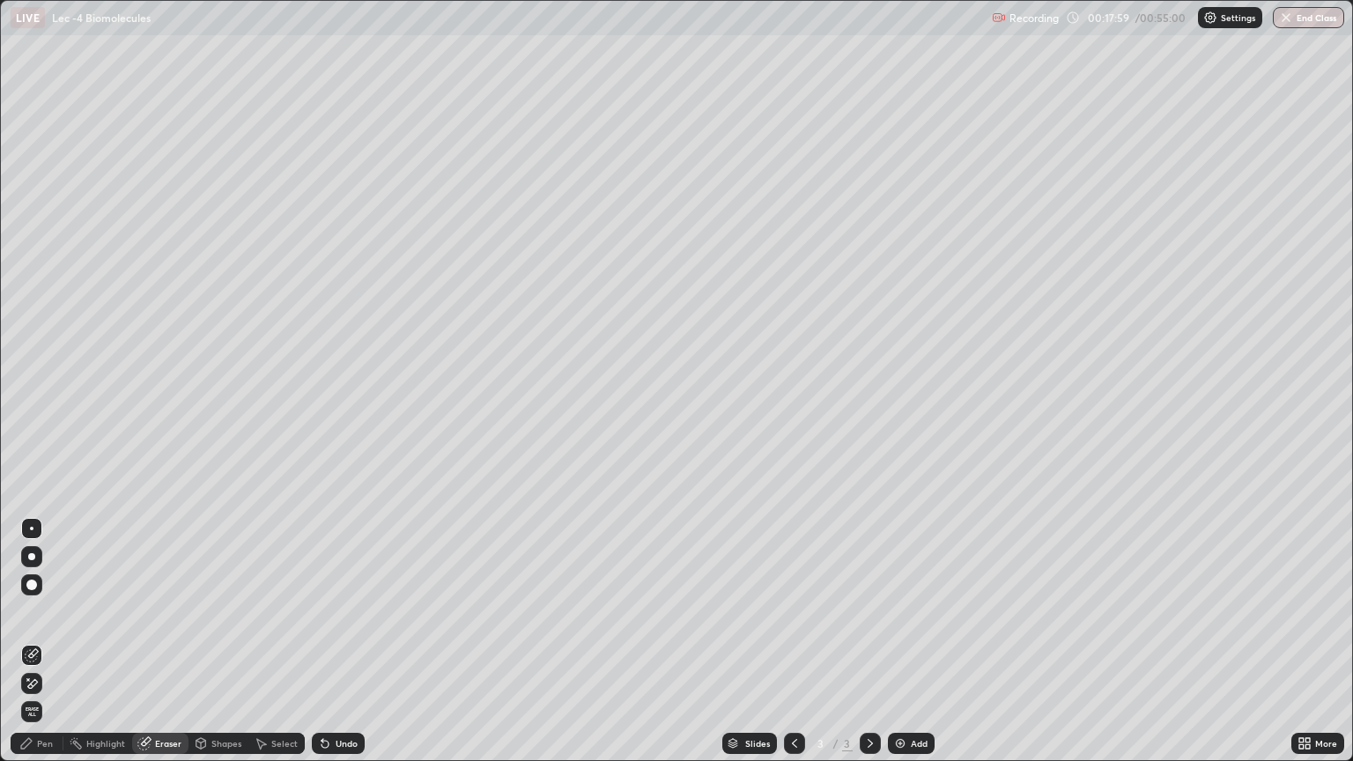
click at [40, 641] on div "Pen" at bounding box center [45, 743] width 16 height 9
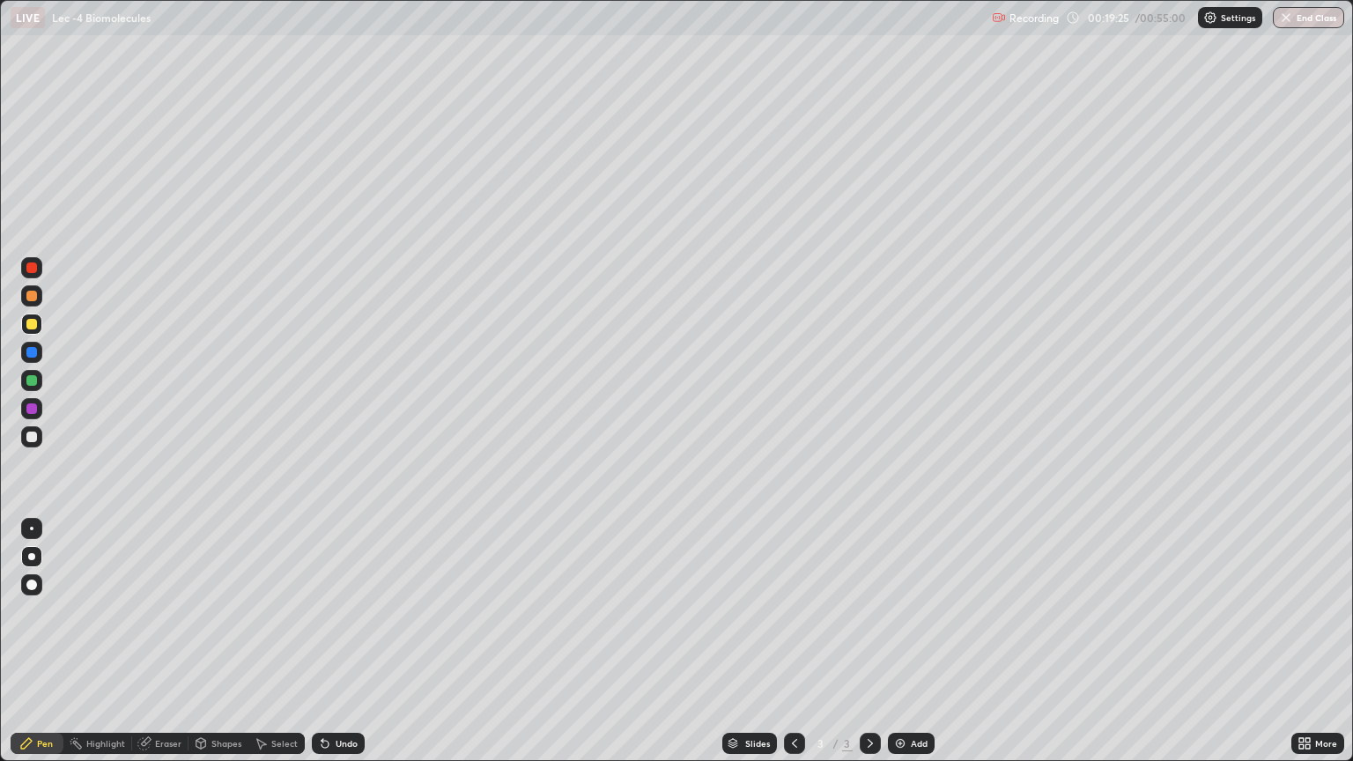
click at [1301, 641] on icon at bounding box center [1302, 747] width 4 height 4
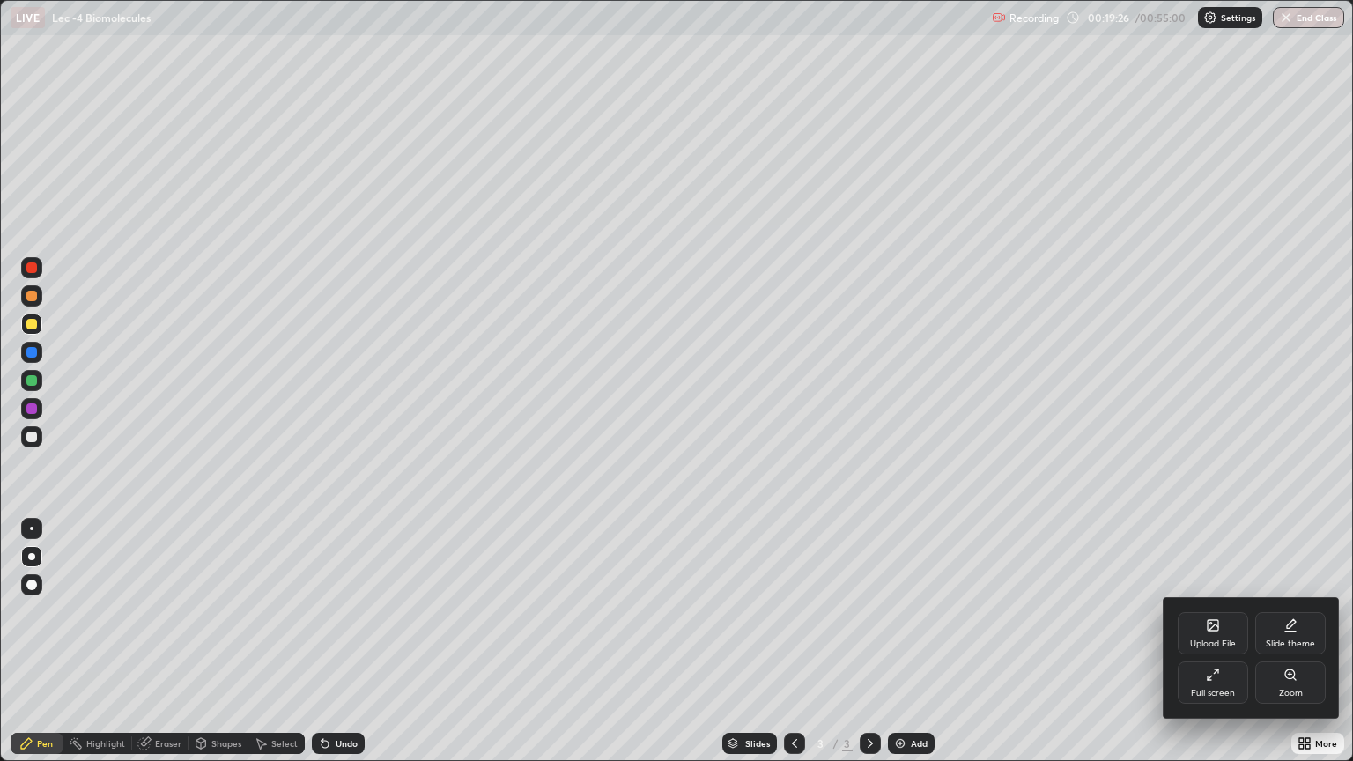
click at [1218, 641] on div "Full screen" at bounding box center [1213, 693] width 44 height 9
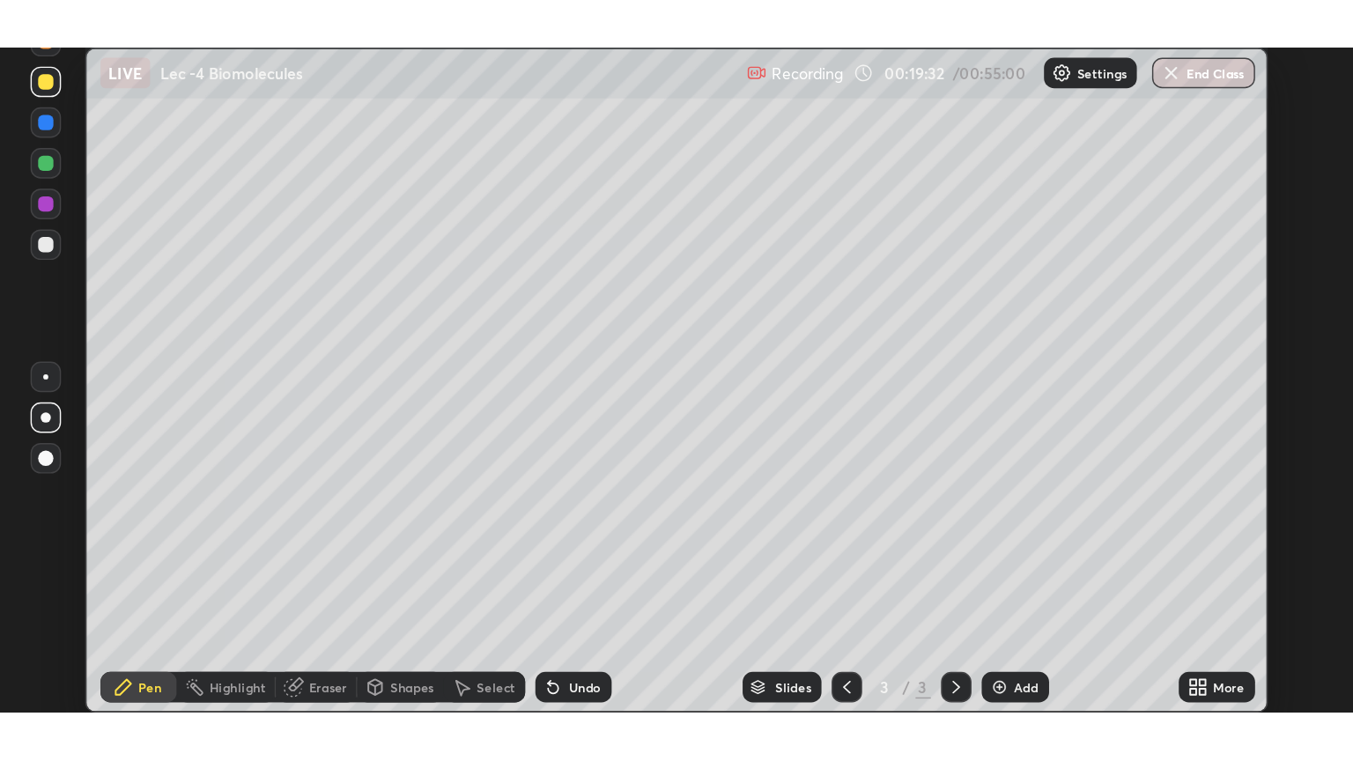
scroll to position [87650, 87174]
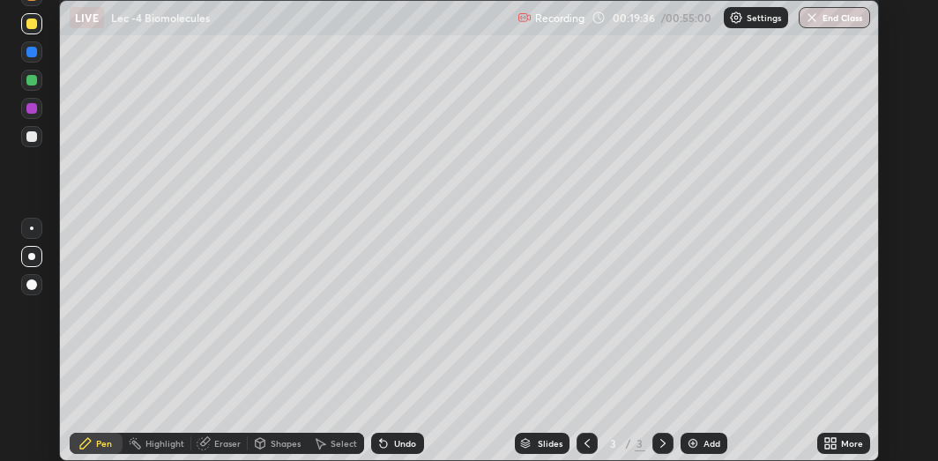
click at [832, 441] on icon at bounding box center [833, 440] width 4 height 4
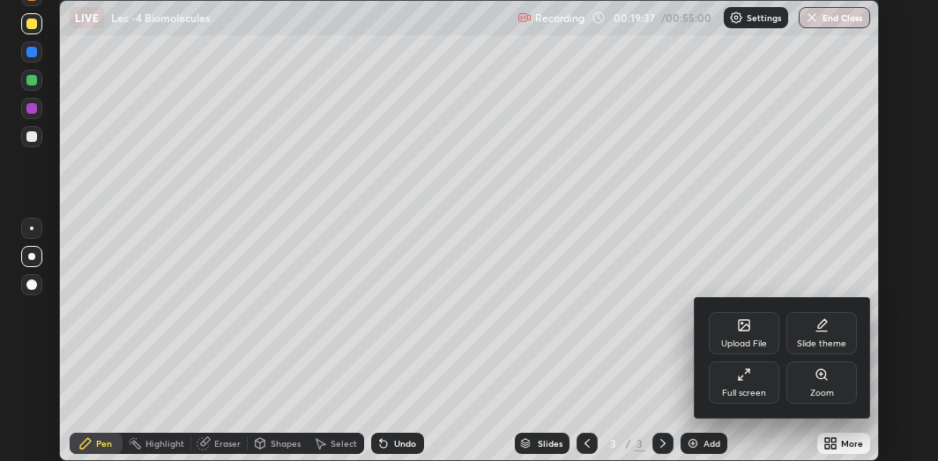
click at [753, 391] on div "Full screen" at bounding box center [744, 393] width 44 height 9
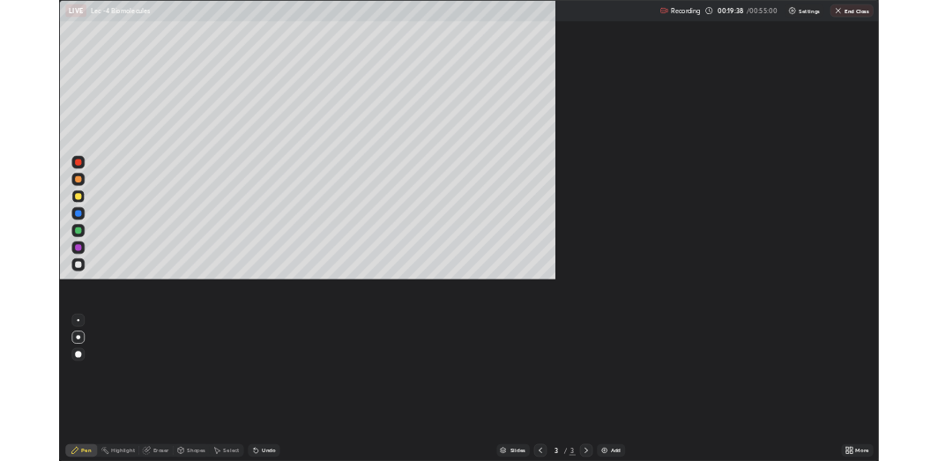
scroll to position [761, 1353]
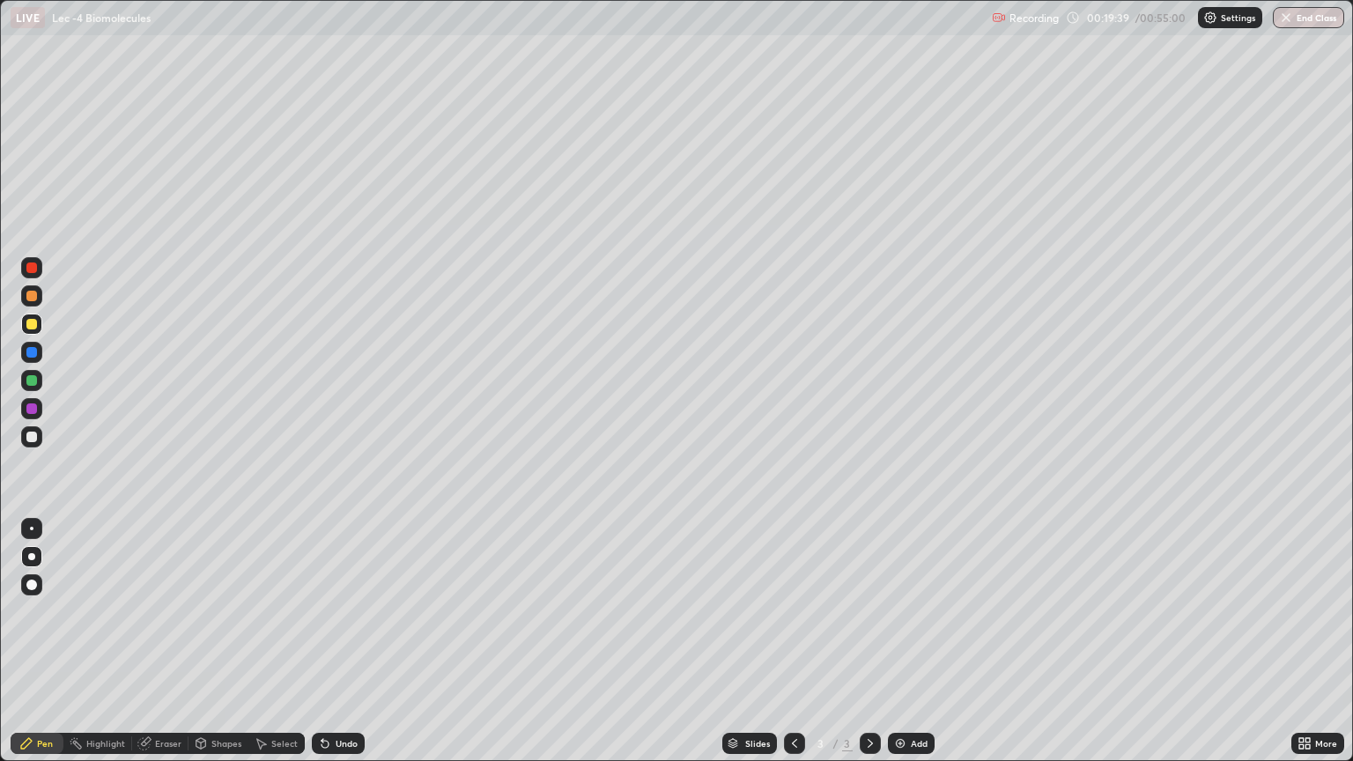
click at [1304, 641] on icon at bounding box center [1302, 747] width 4 height 4
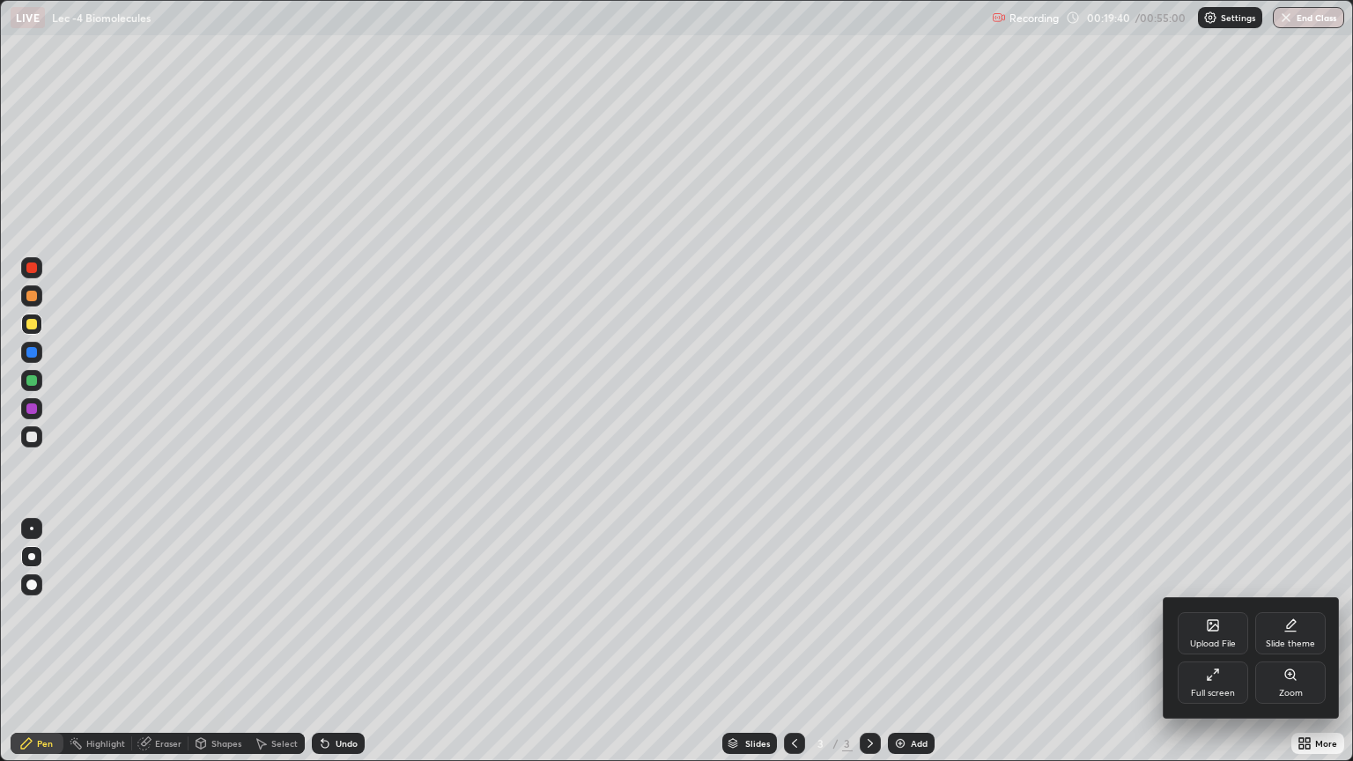
click at [1219, 641] on icon at bounding box center [1213, 675] width 14 height 14
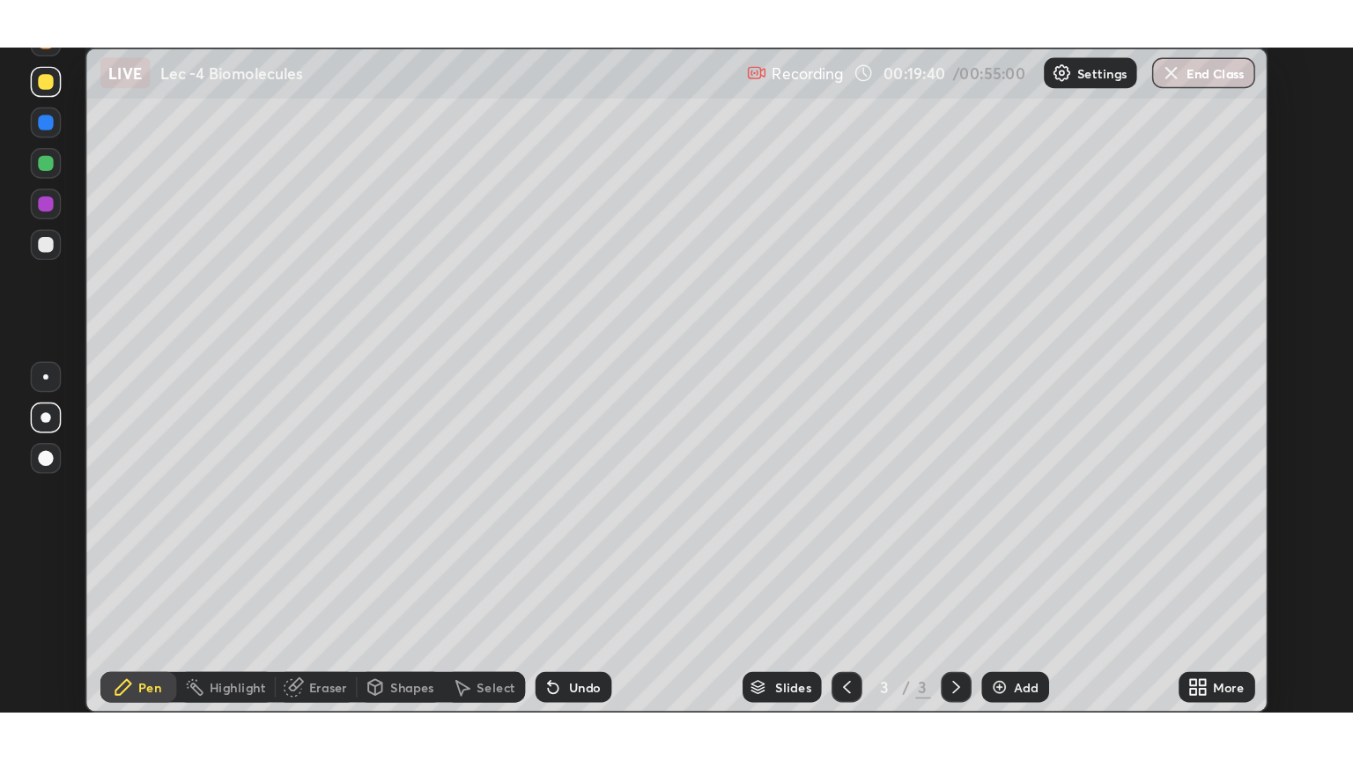
scroll to position [87650, 87174]
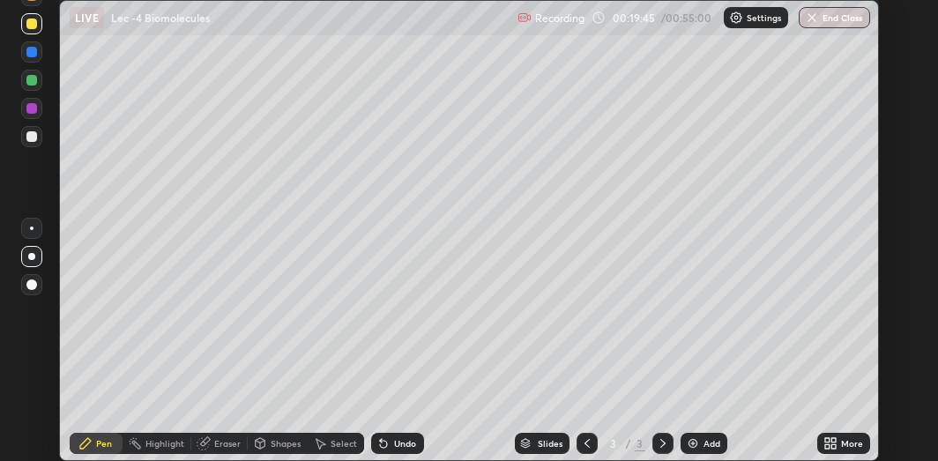
click at [826, 440] on icon at bounding box center [827, 440] width 4 height 4
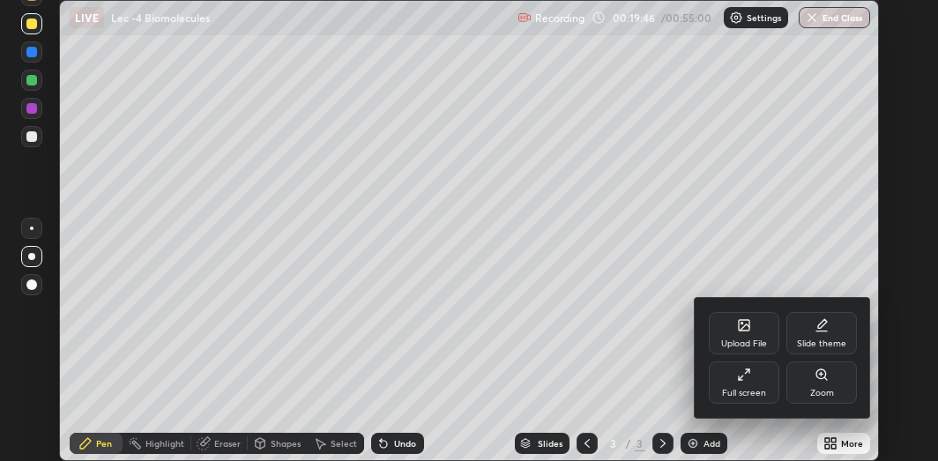
click at [753, 386] on div "Full screen" at bounding box center [743, 382] width 70 height 42
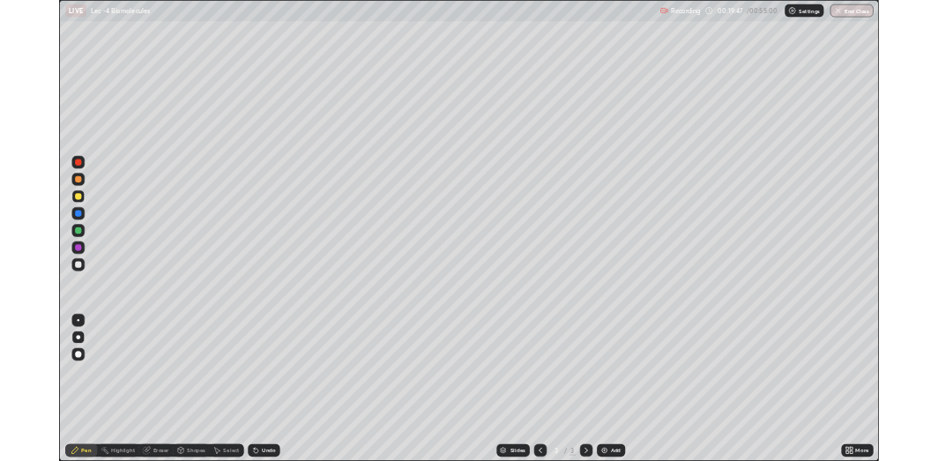
scroll to position [761, 1353]
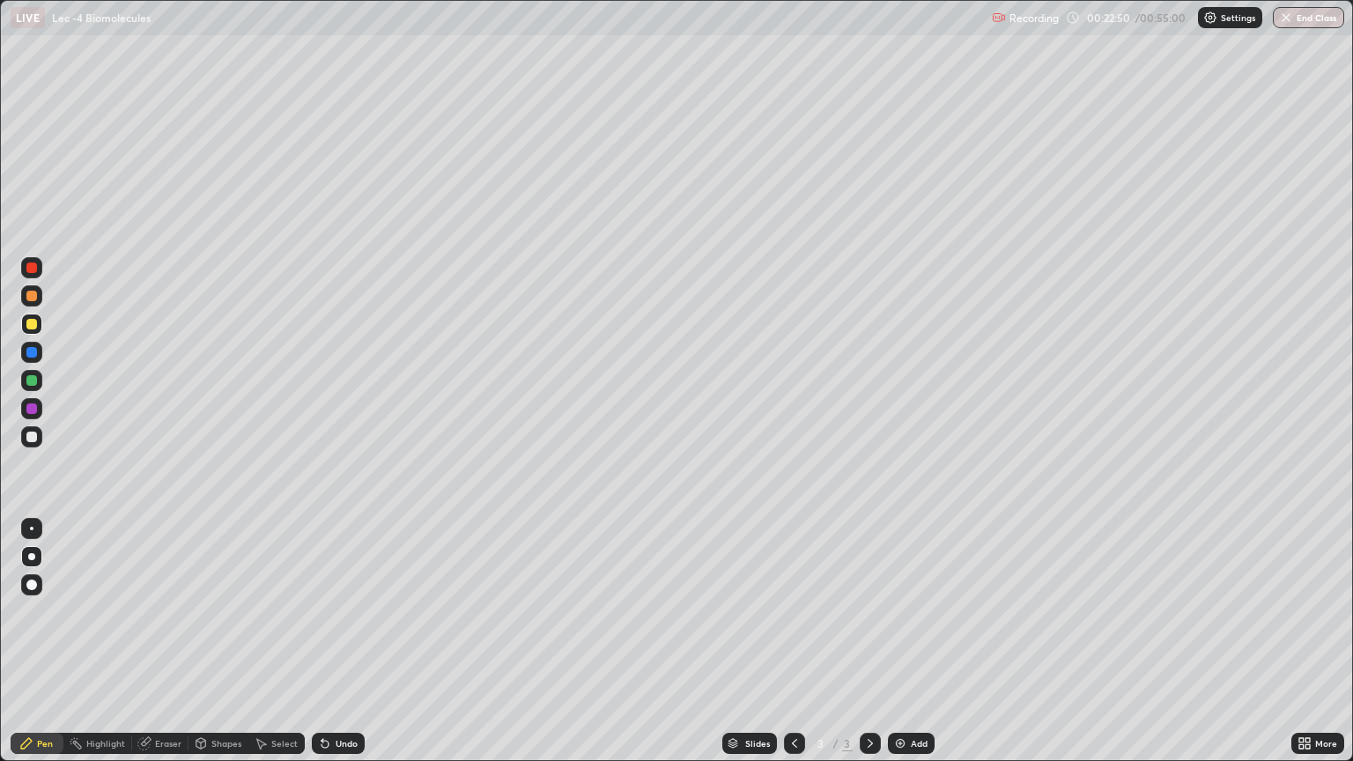
click at [897, 641] on img at bounding box center [900, 744] width 14 height 14
click at [32, 382] on div at bounding box center [31, 380] width 11 height 11
click at [283, 641] on div "Select" at bounding box center [284, 743] width 26 height 9
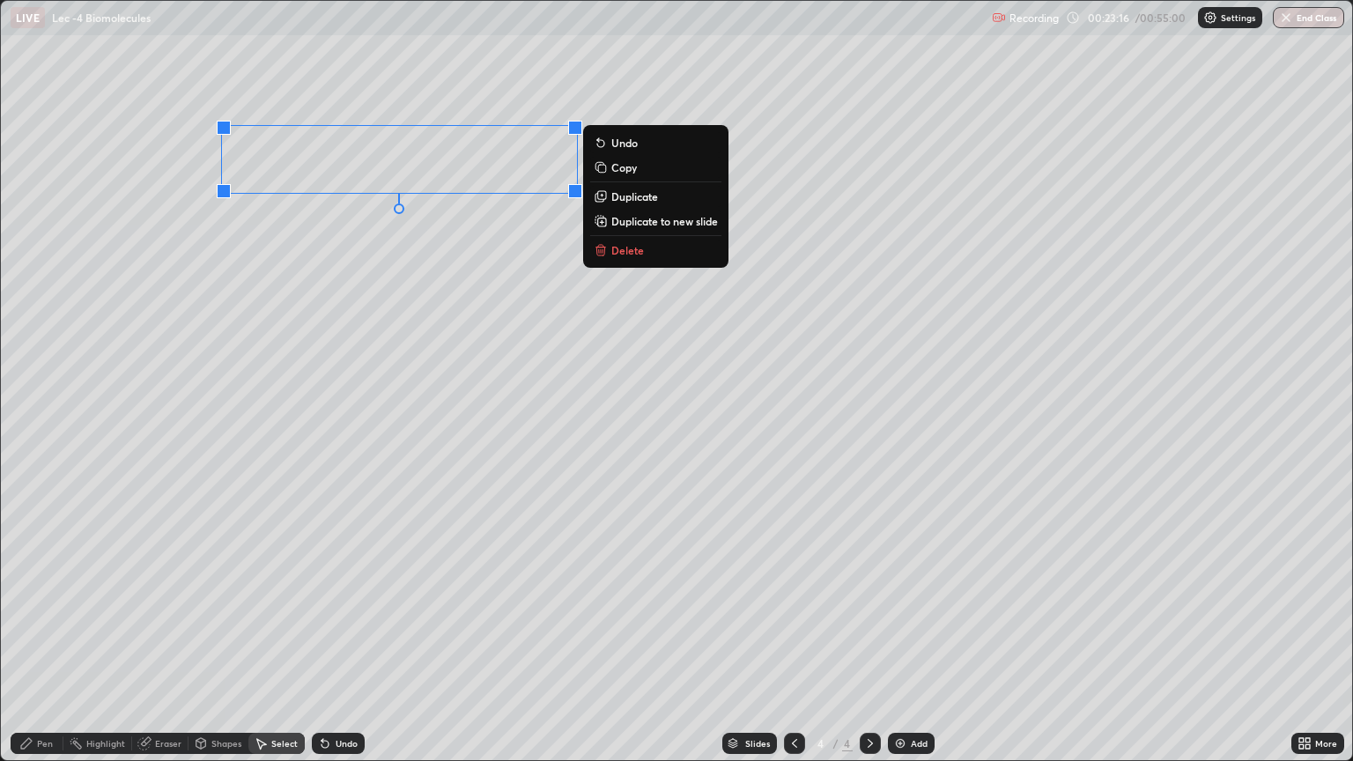
click at [217, 269] on div "0 ° Undo Copy Duplicate Duplicate to new slide Delete" at bounding box center [677, 381] width 1352 height 760
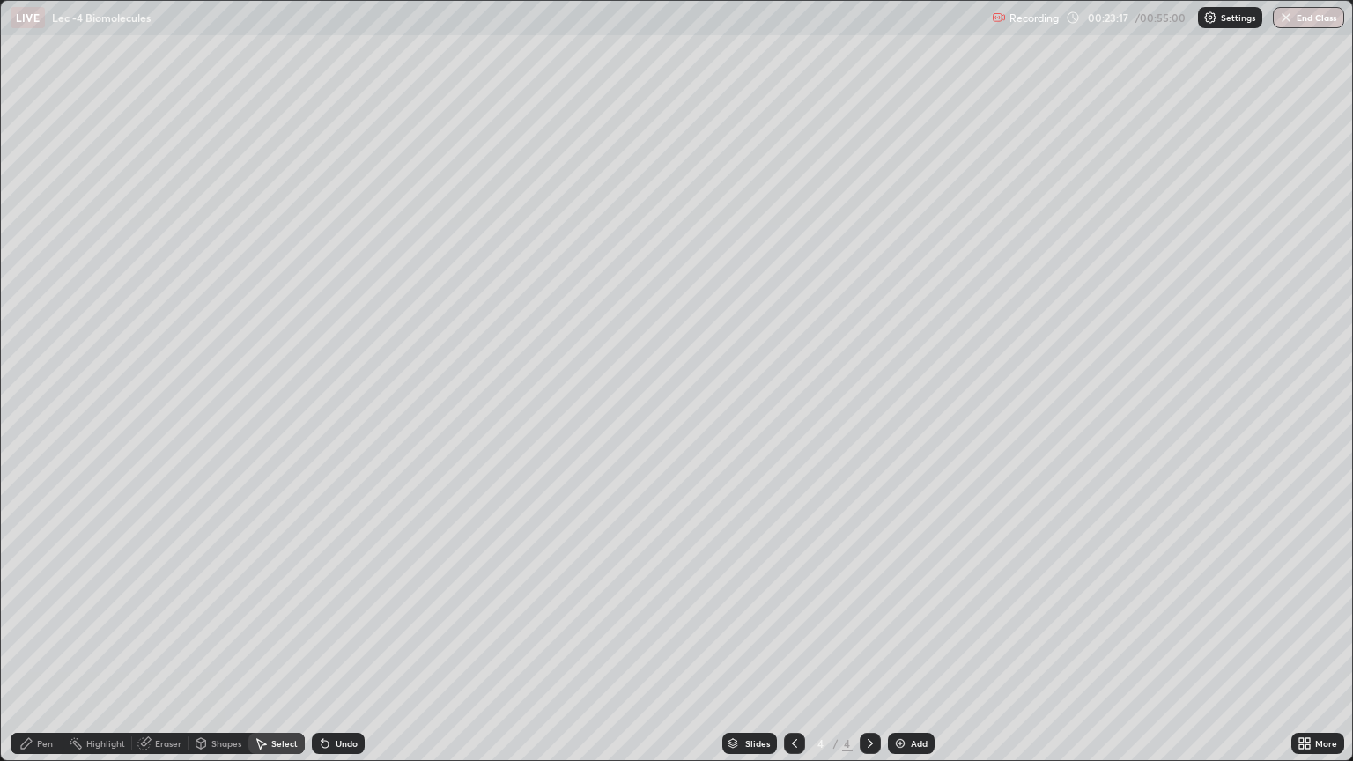
click at [41, 641] on div "Pen" at bounding box center [45, 743] width 16 height 9
click at [33, 438] on div at bounding box center [31, 437] width 11 height 11
click at [30, 328] on div at bounding box center [31, 324] width 11 height 11
click at [30, 436] on div at bounding box center [31, 437] width 11 height 11
click at [28, 324] on div at bounding box center [31, 324] width 11 height 11
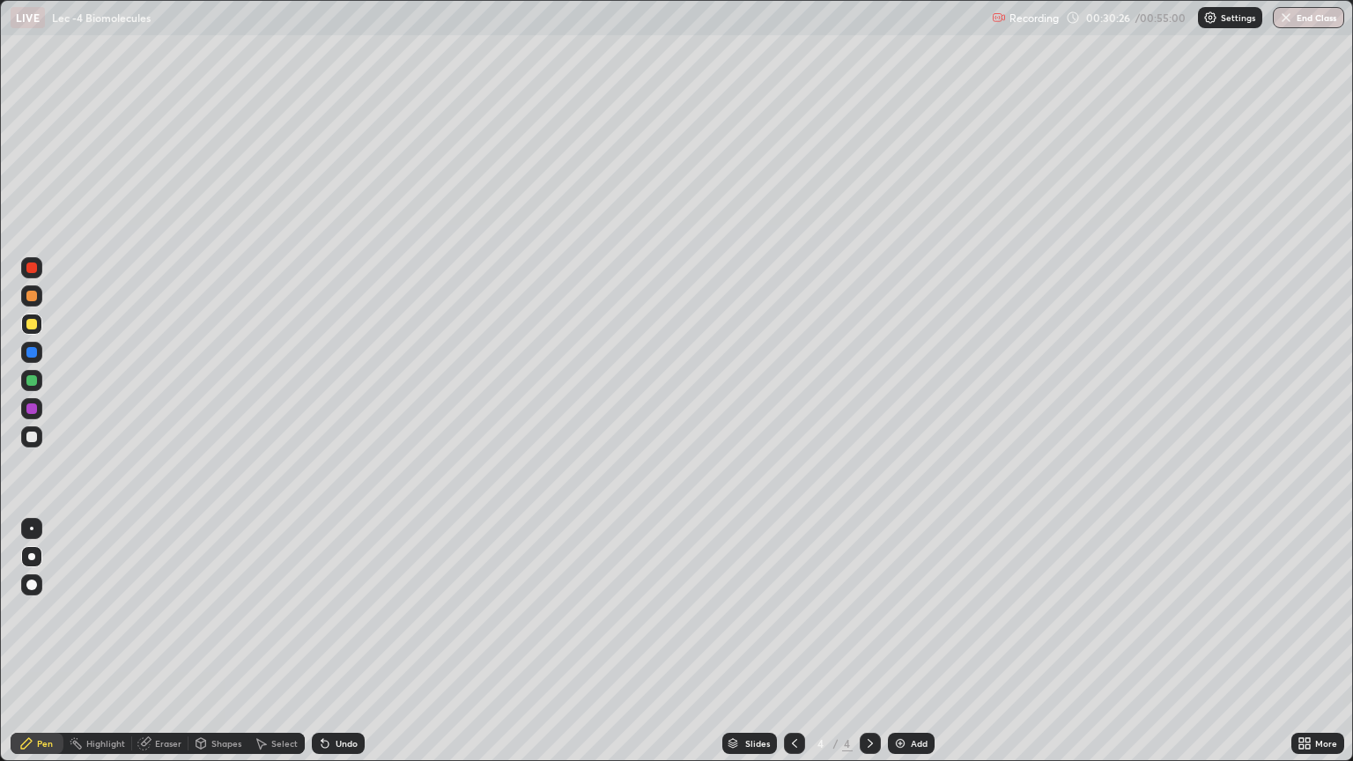
click at [32, 437] on div at bounding box center [31, 437] width 11 height 11
click at [38, 330] on div at bounding box center [31, 324] width 21 height 21
click at [32, 437] on div at bounding box center [31, 437] width 11 height 11
click at [32, 322] on div at bounding box center [31, 324] width 11 height 11
click at [35, 434] on div at bounding box center [31, 437] width 11 height 11
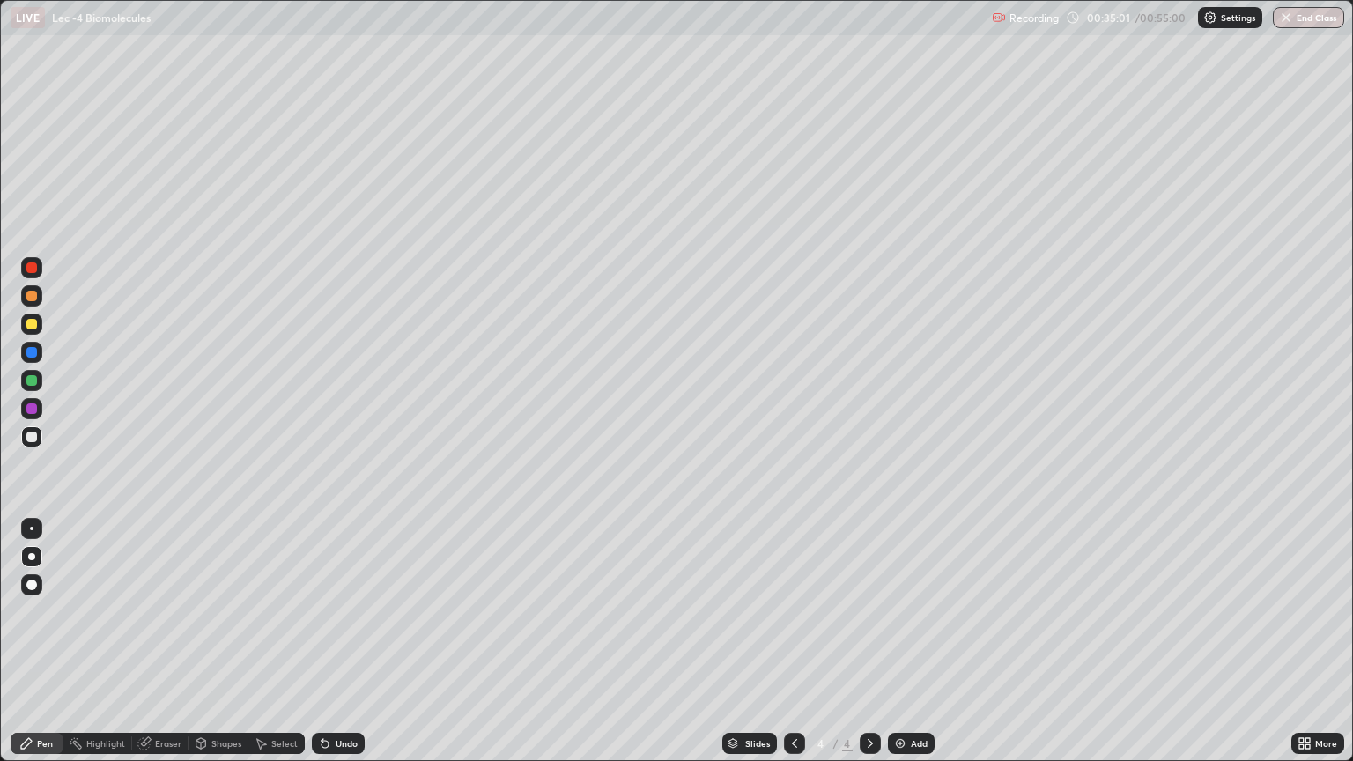
click at [264, 641] on icon at bounding box center [261, 744] width 14 height 14
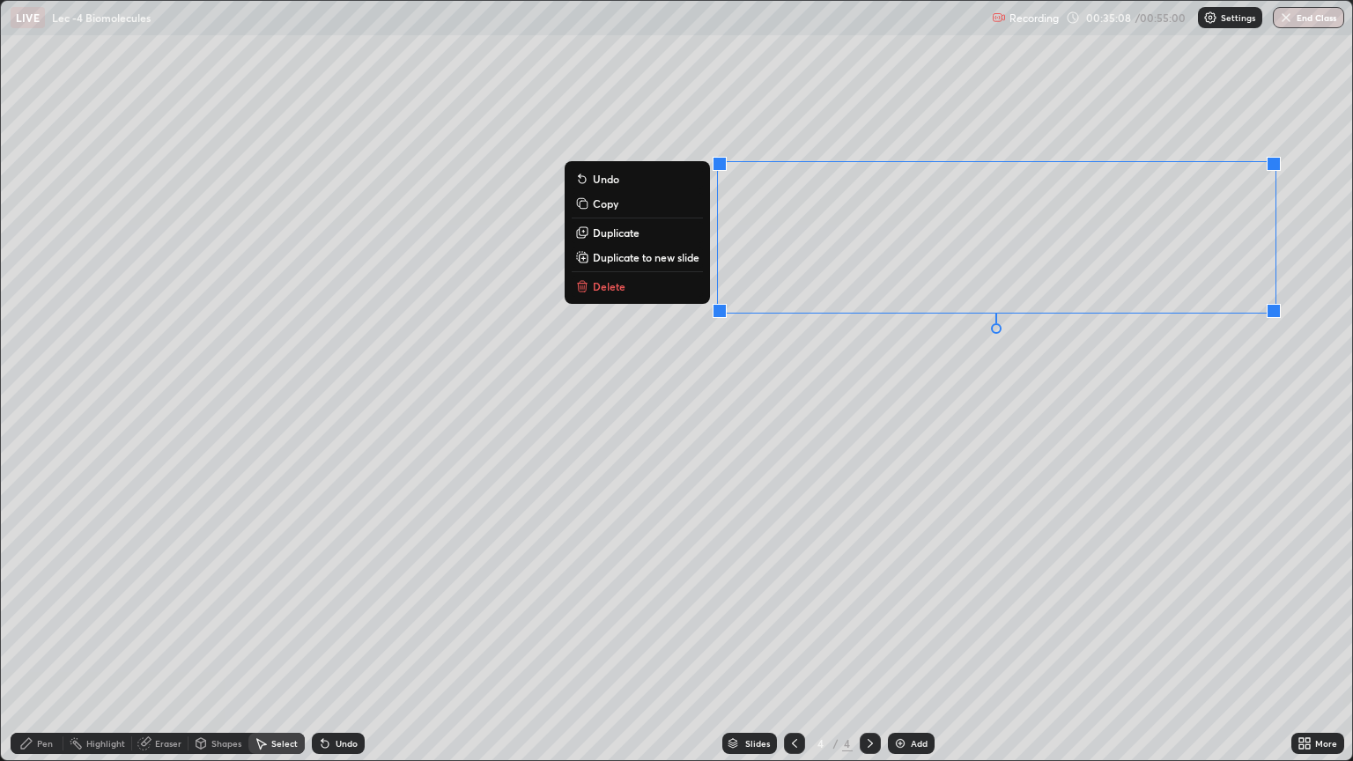
click at [849, 370] on div "0 ° Undo Copy Duplicate Duplicate to new slide Delete" at bounding box center [677, 381] width 1352 height 760
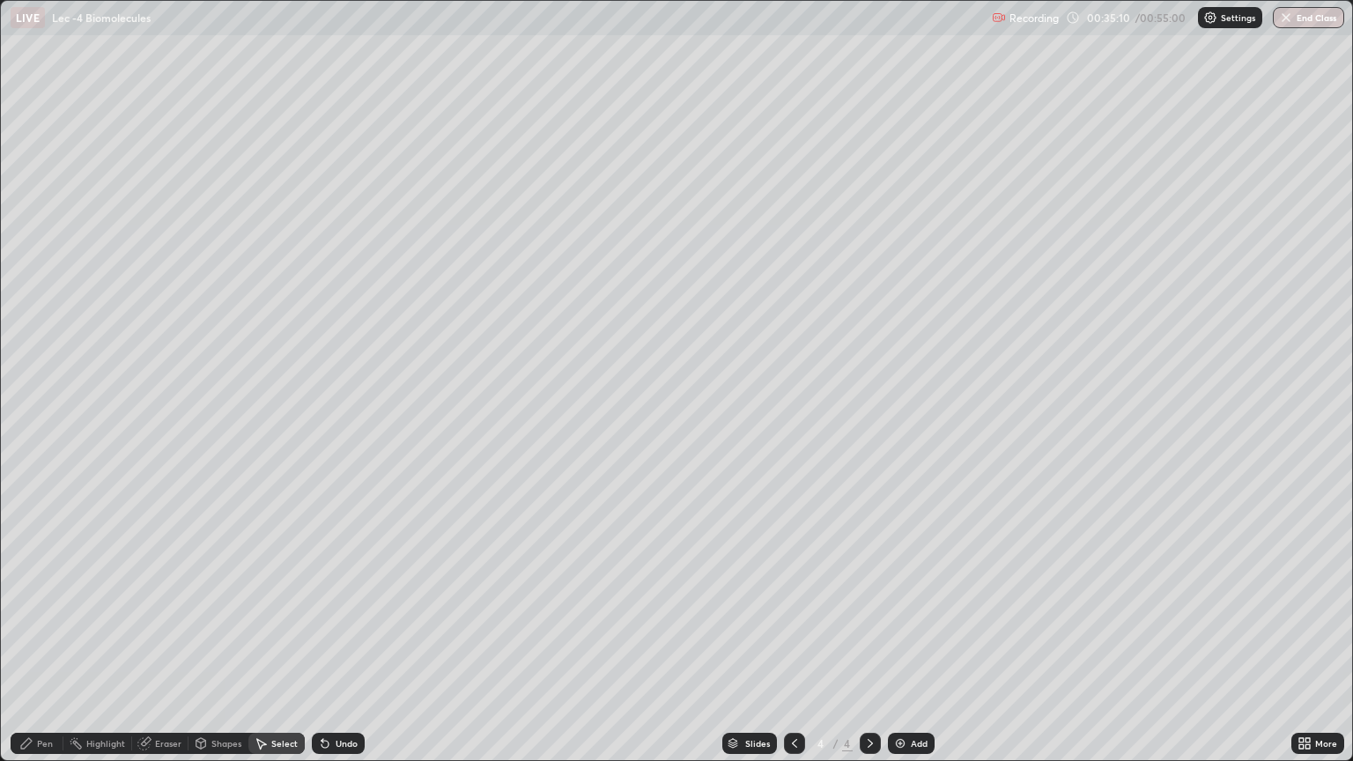
click at [44, 641] on div "Pen" at bounding box center [45, 743] width 16 height 9
click at [35, 326] on div at bounding box center [31, 324] width 11 height 11
click at [39, 441] on div at bounding box center [31, 436] width 21 height 21
click at [33, 333] on div at bounding box center [31, 324] width 21 height 21
click at [38, 446] on div at bounding box center [31, 436] width 21 height 21
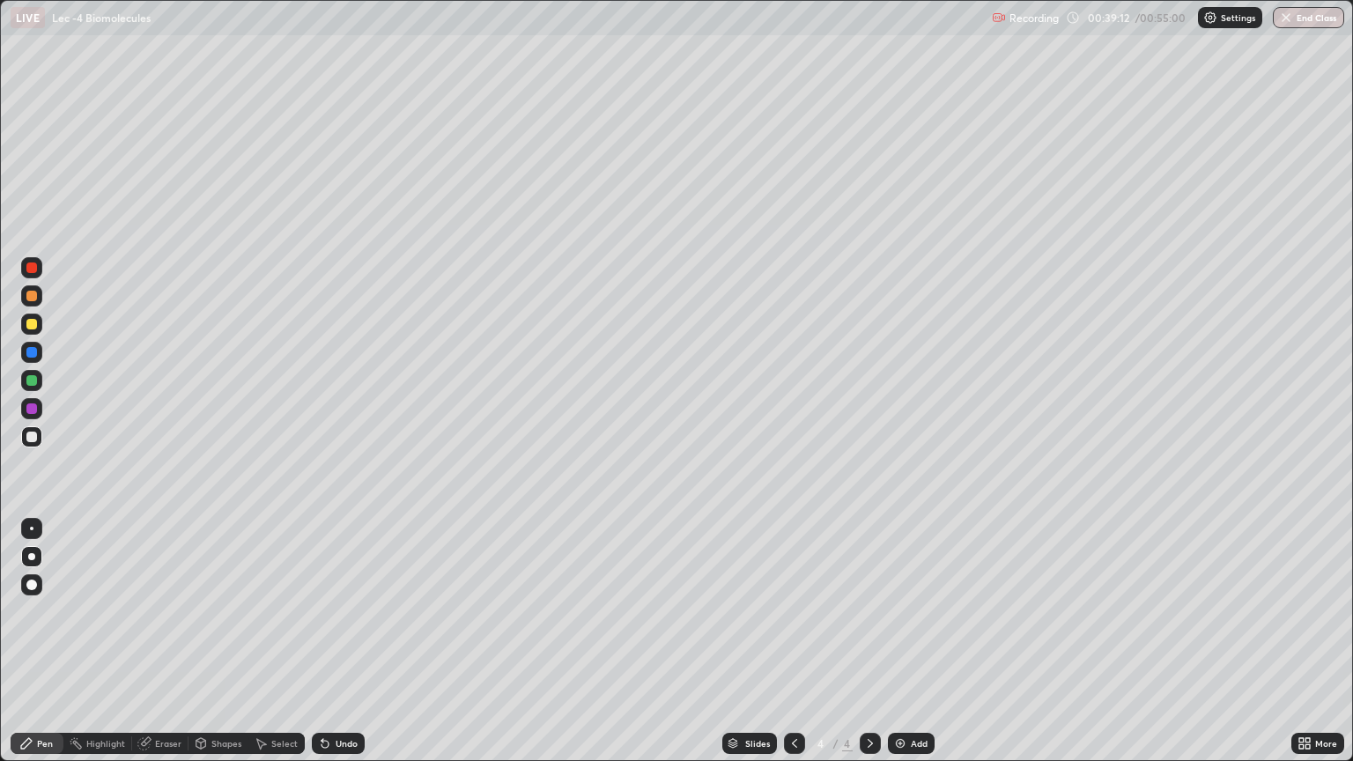
click at [898, 641] on img at bounding box center [900, 744] width 14 height 14
click at [35, 325] on div at bounding box center [31, 324] width 11 height 11
click at [32, 586] on div at bounding box center [31, 585] width 11 height 11
click at [270, 641] on div "Select" at bounding box center [276, 743] width 56 height 21
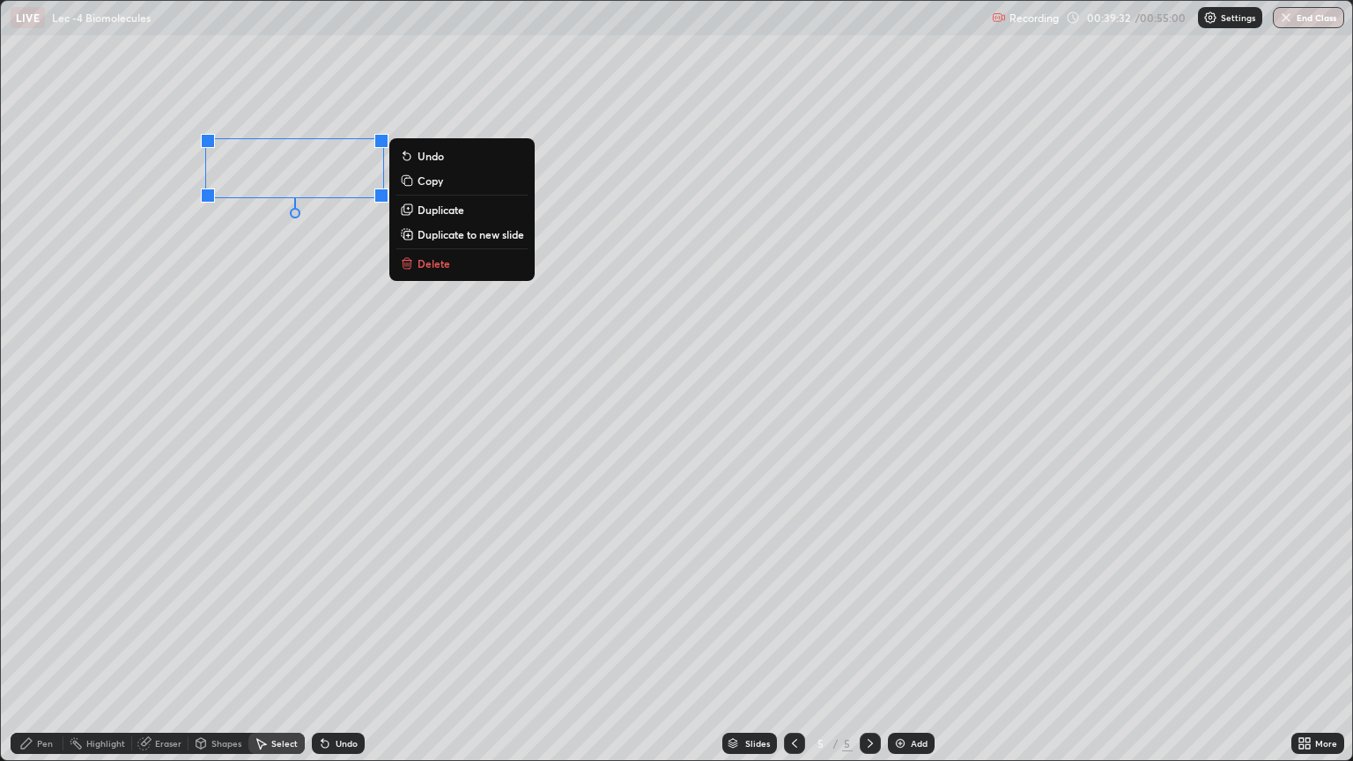
click at [320, 256] on div "0 ° Undo Copy Duplicate Duplicate to new slide Delete" at bounding box center [677, 381] width 1352 height 760
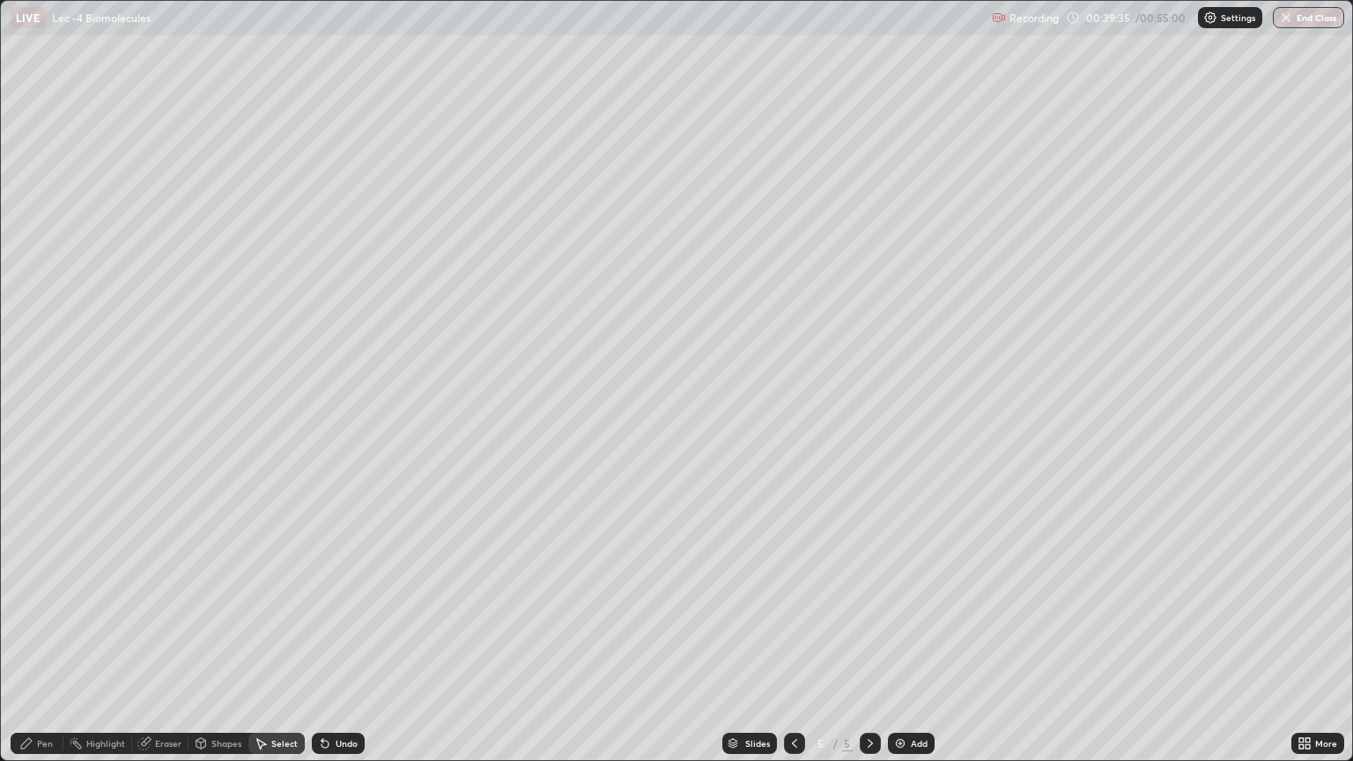
click at [44, 641] on div "Pen" at bounding box center [45, 743] width 16 height 9
click at [31, 433] on div at bounding box center [31, 437] width 11 height 11
click at [29, 554] on div at bounding box center [31, 556] width 7 height 7
click at [281, 641] on div "Select" at bounding box center [284, 743] width 26 height 9
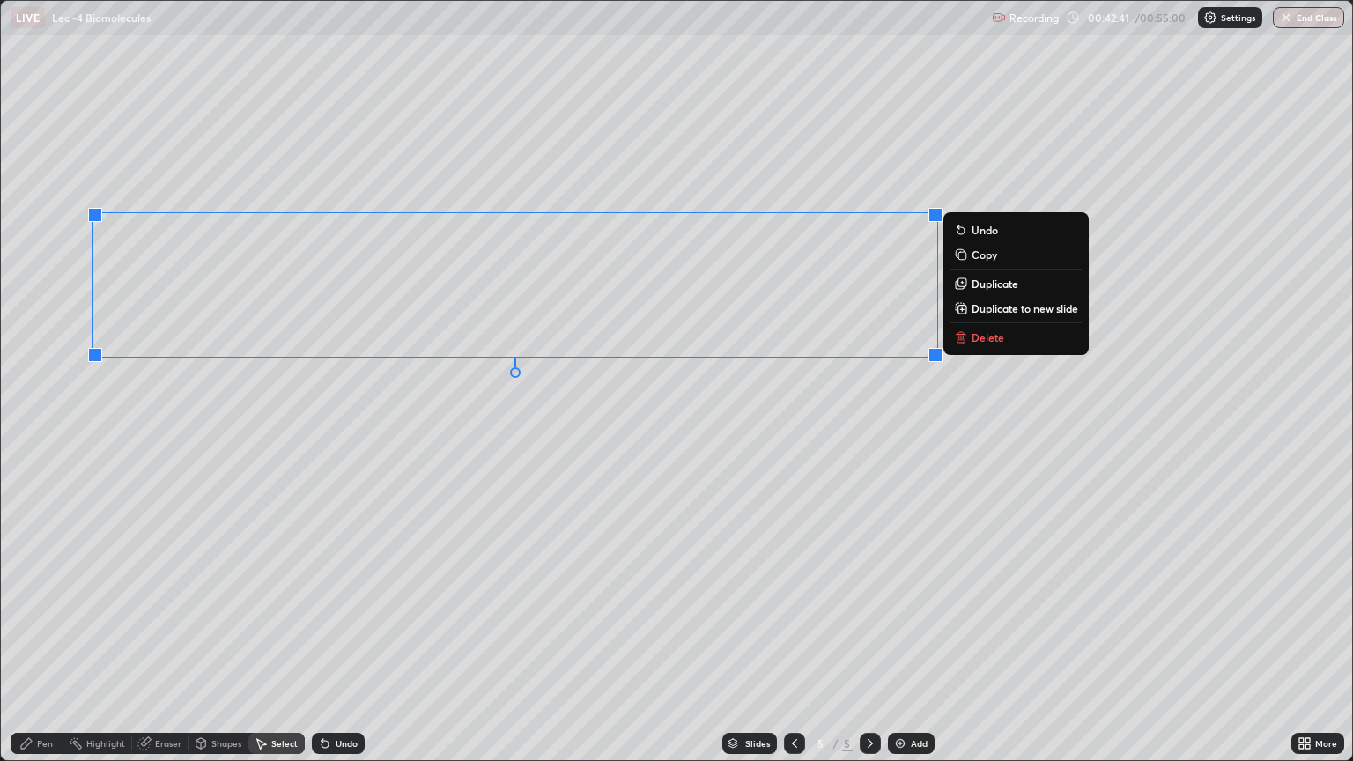
click at [198, 432] on div "0 ° Undo Copy Duplicate Duplicate to new slide Delete" at bounding box center [677, 381] width 1352 height 760
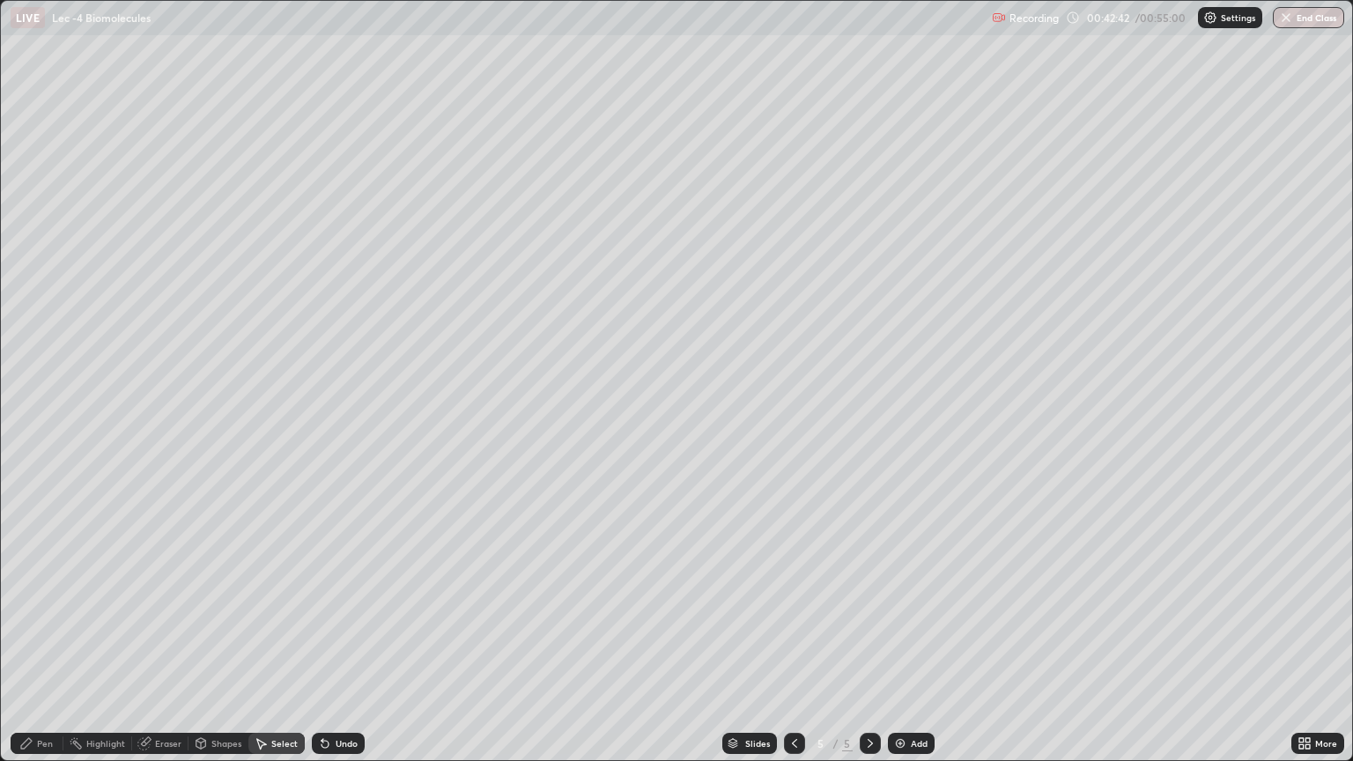
click at [33, 641] on icon at bounding box center [26, 744] width 14 height 14
click at [32, 326] on div at bounding box center [31, 324] width 11 height 11
click at [25, 441] on div at bounding box center [31, 436] width 21 height 21
click at [32, 529] on div at bounding box center [32, 529] width 4 height 4
click at [30, 553] on div at bounding box center [31, 556] width 7 height 7
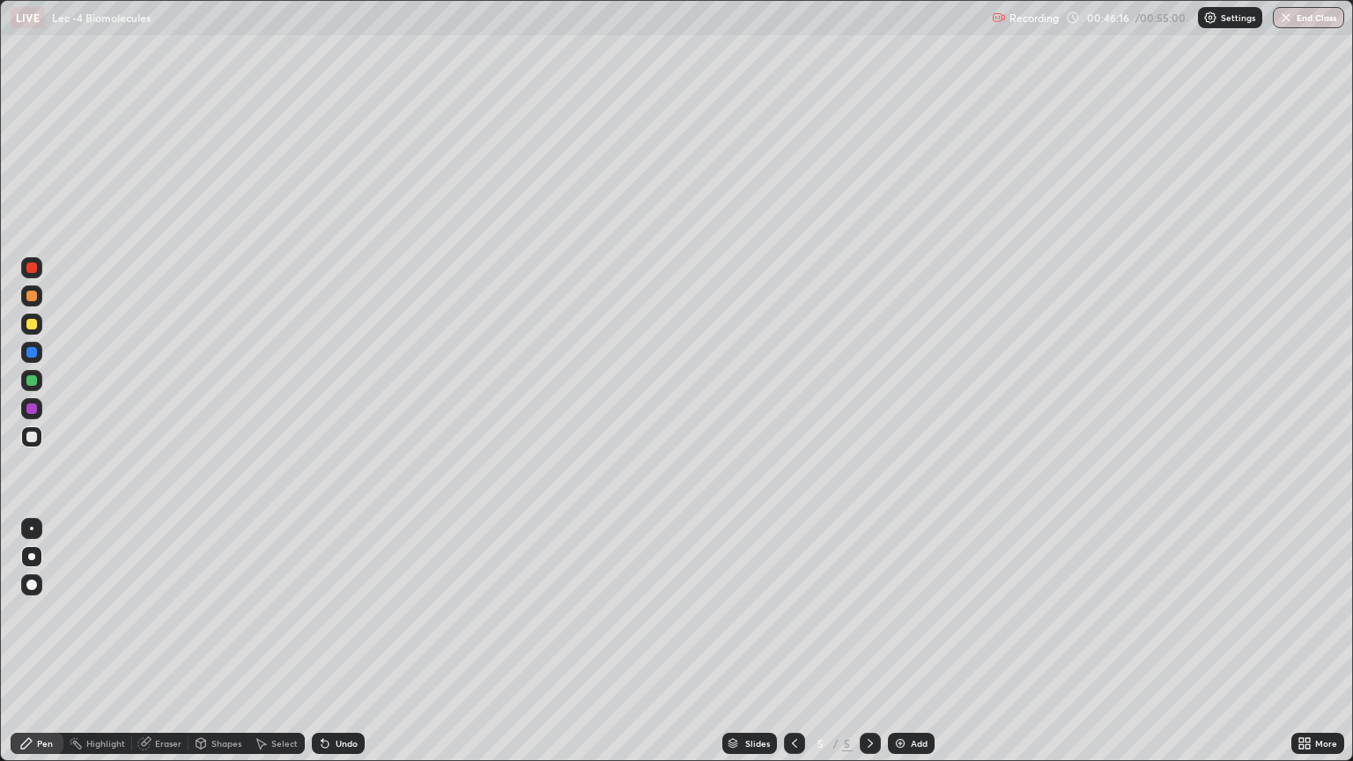
click at [895, 641] on img at bounding box center [900, 744] width 14 height 14
click at [35, 328] on div at bounding box center [31, 324] width 11 height 11
click at [271, 641] on div "Select" at bounding box center [284, 743] width 26 height 9
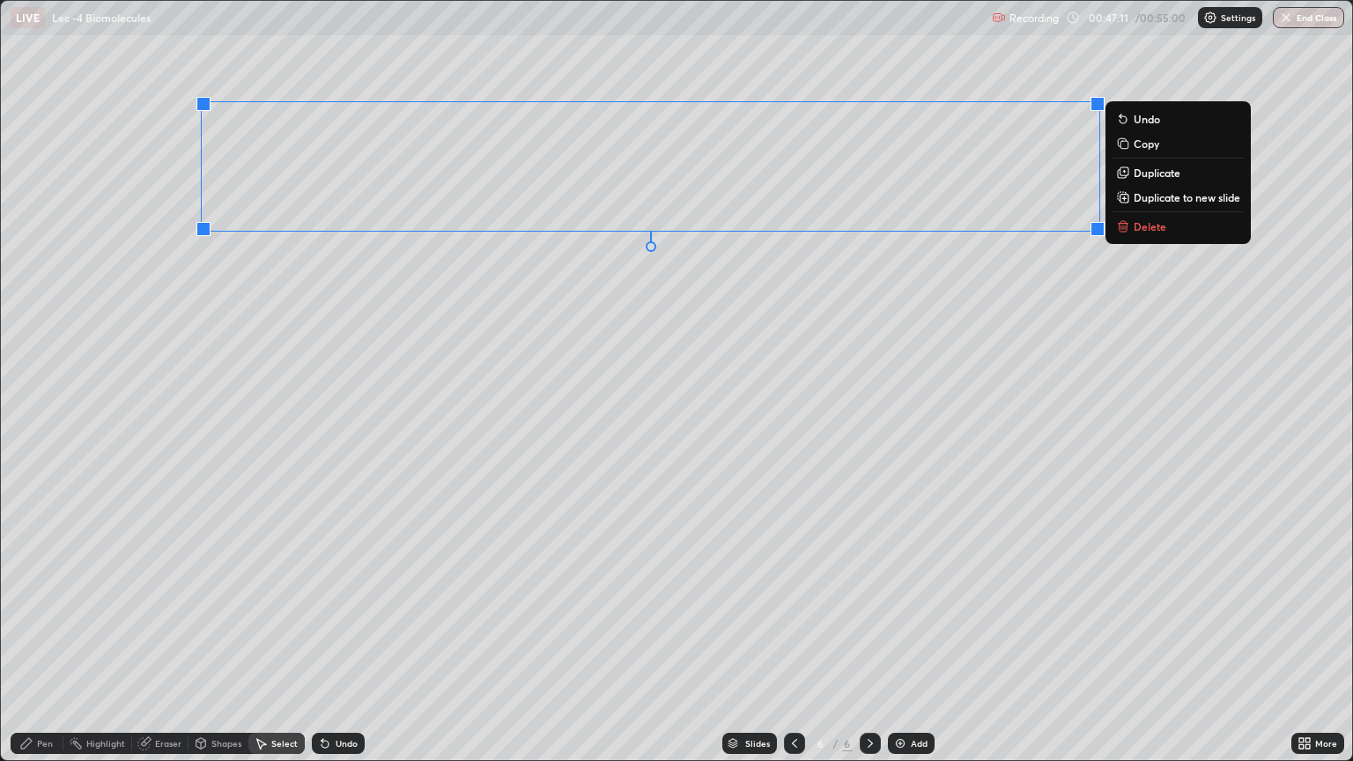
click at [414, 308] on div "0 ° Undo Copy Duplicate Duplicate to new slide Delete" at bounding box center [677, 381] width 1352 height 760
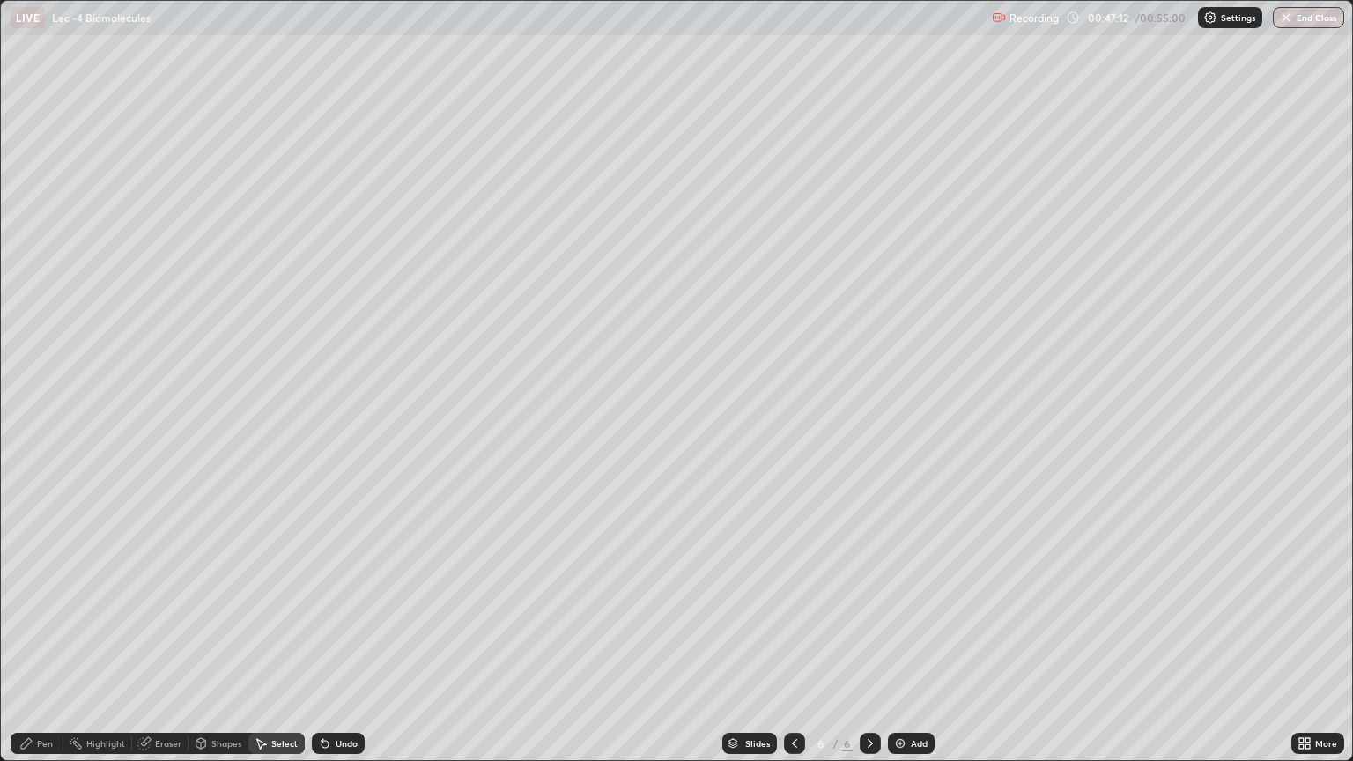
click at [48, 641] on div "Pen" at bounding box center [45, 743] width 16 height 9
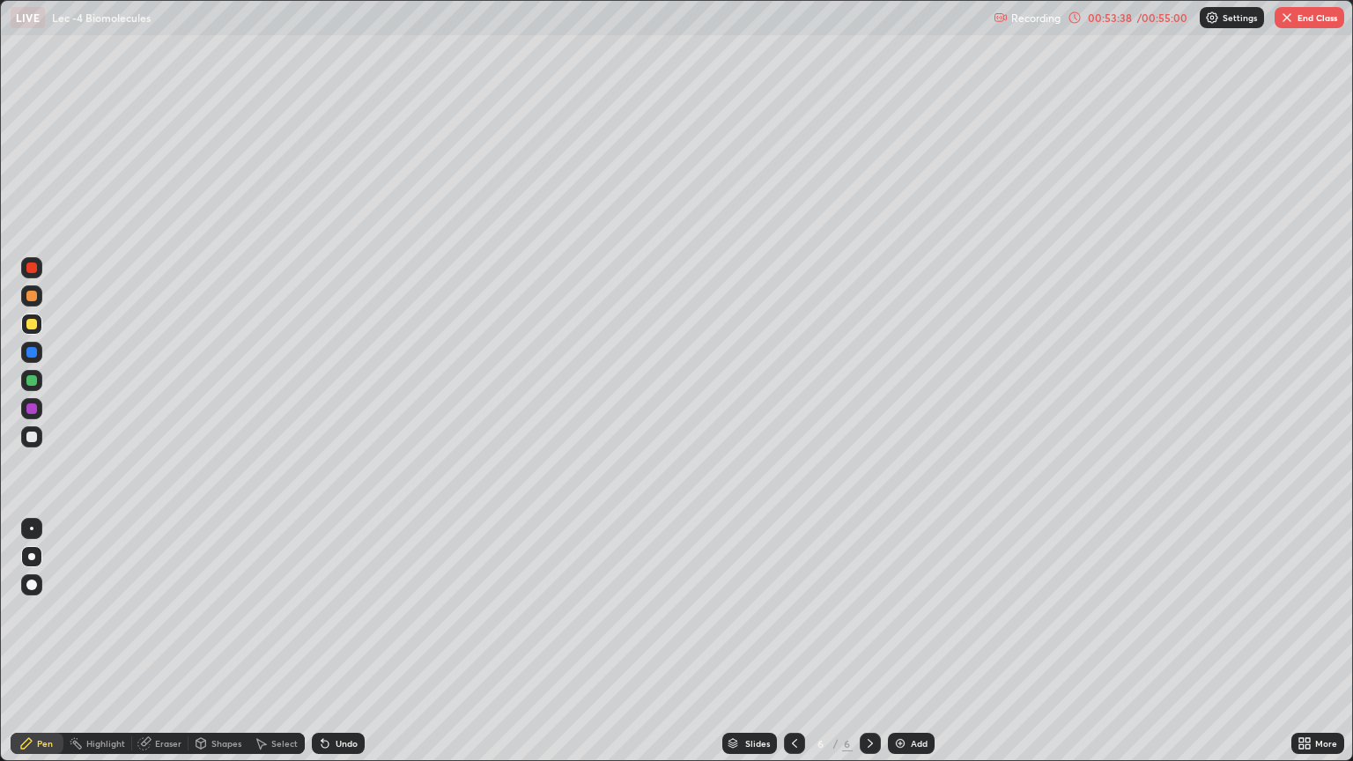
click at [790, 641] on div at bounding box center [794, 743] width 21 height 21
click at [869, 641] on icon at bounding box center [870, 744] width 14 height 14
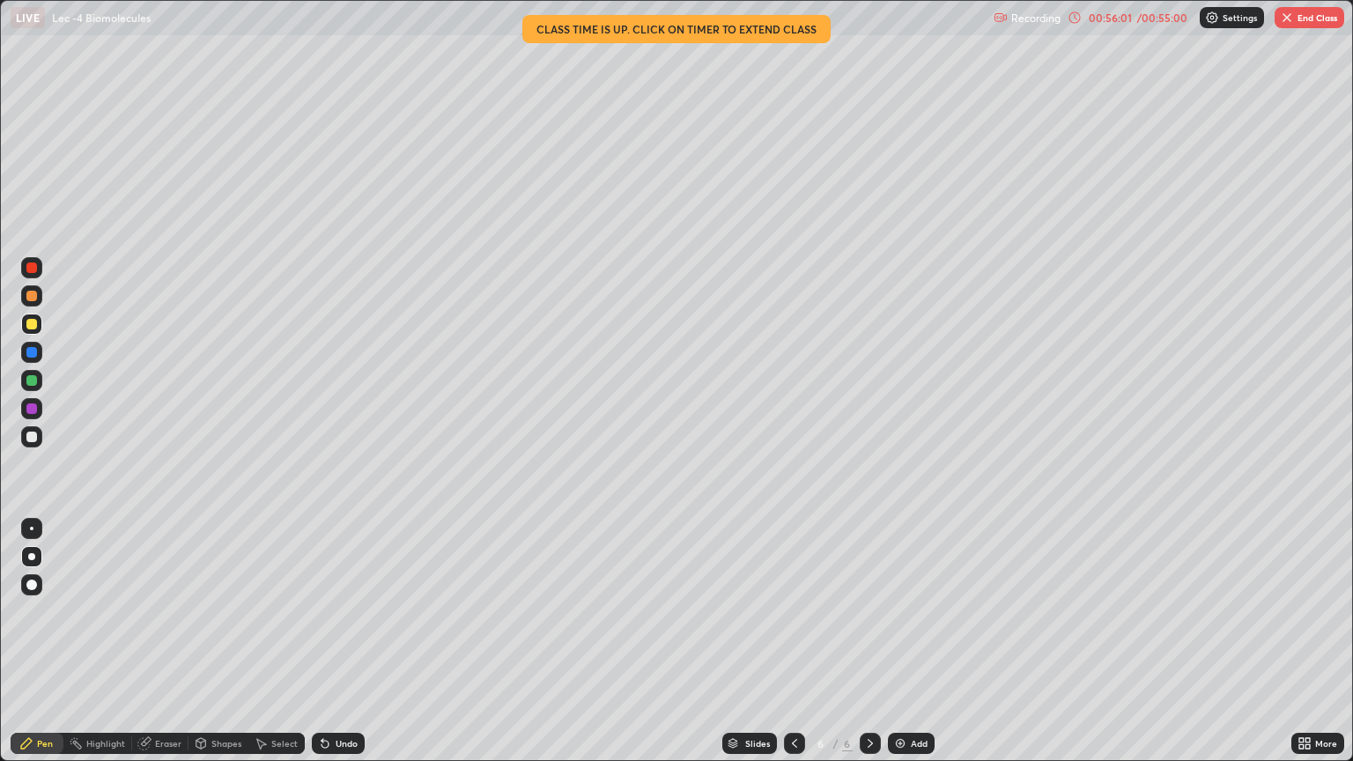
click at [1306, 641] on icon at bounding box center [1308, 747] width 4 height 4
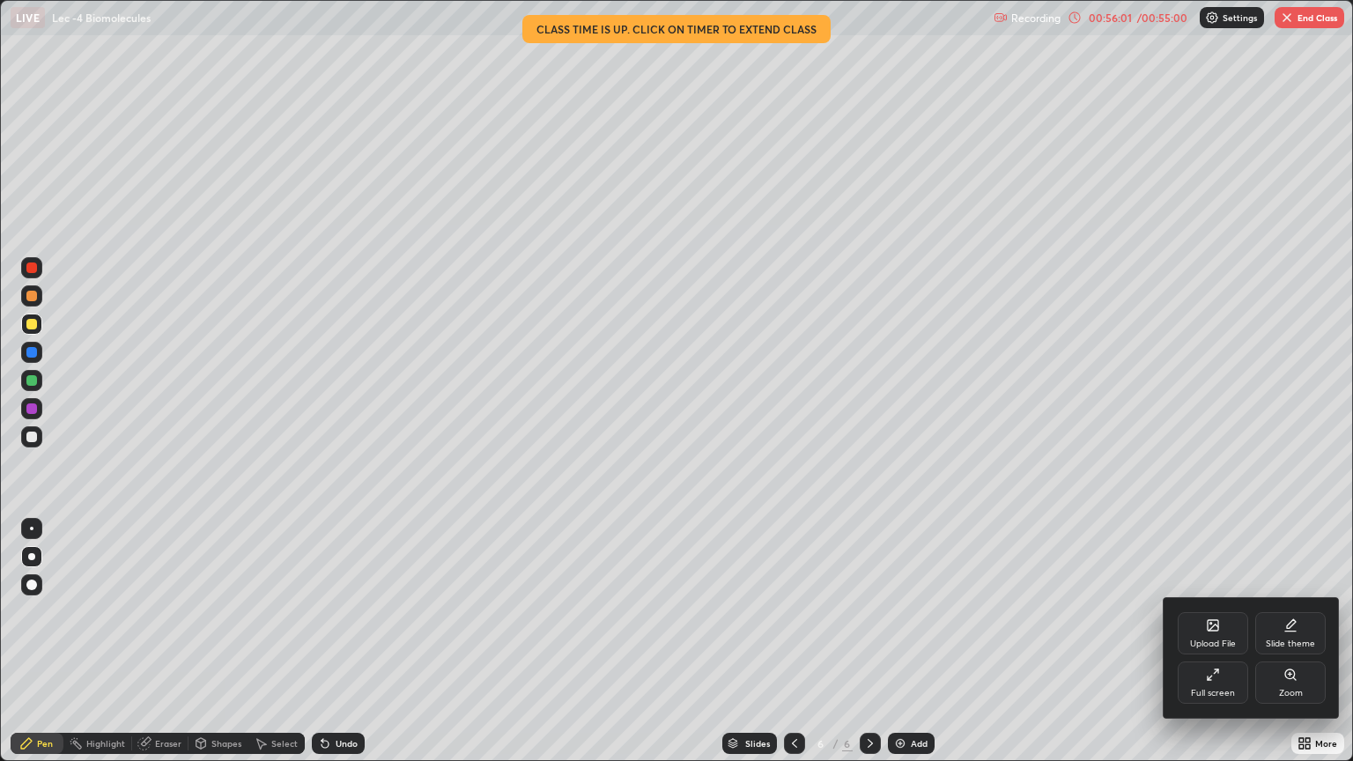
click at [1201, 641] on div "Full screen" at bounding box center [1213, 683] width 70 height 42
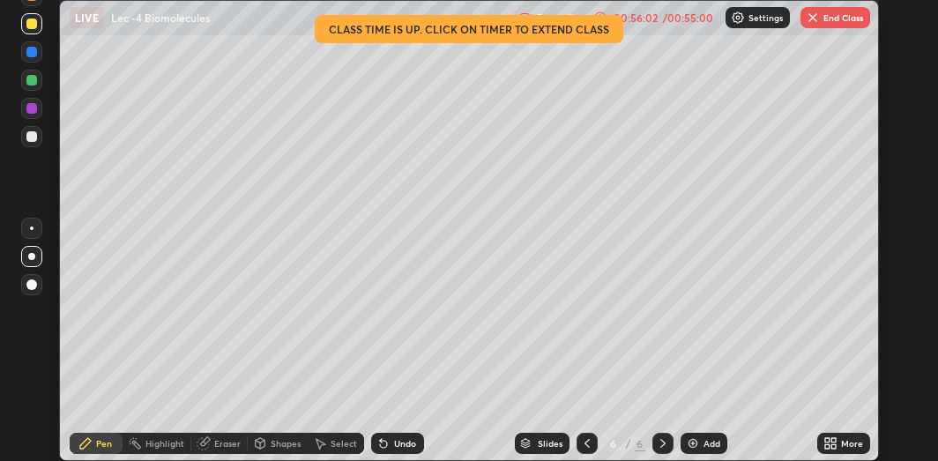
scroll to position [87650, 87174]
click at [821, 25] on button "End Class" at bounding box center [835, 17] width 70 height 21
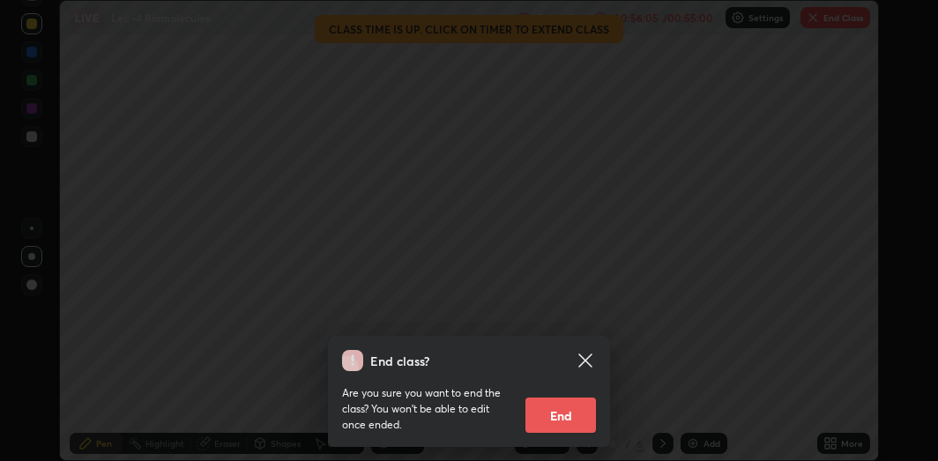
click at [556, 421] on button "End" at bounding box center [560, 414] width 70 height 35
